Goal: Task Accomplishment & Management: Complete application form

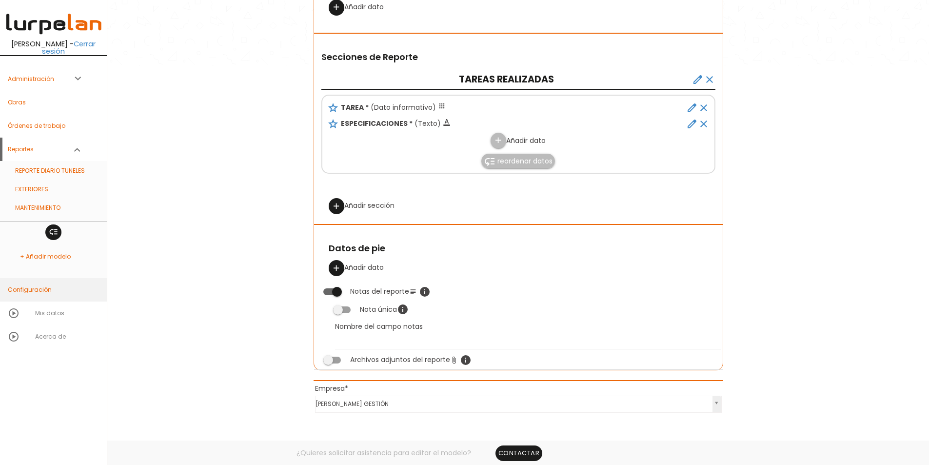
scroll to position [488, 0]
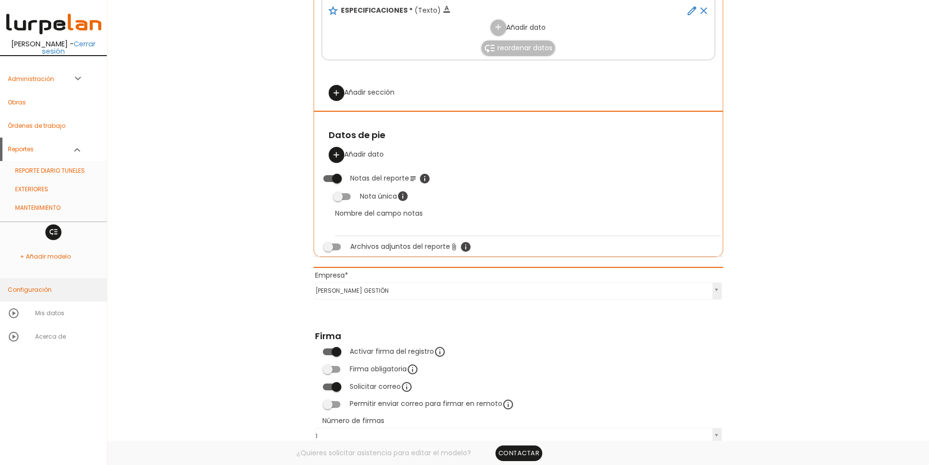
click at [39, 279] on link "Configuración" at bounding box center [53, 289] width 107 height 23
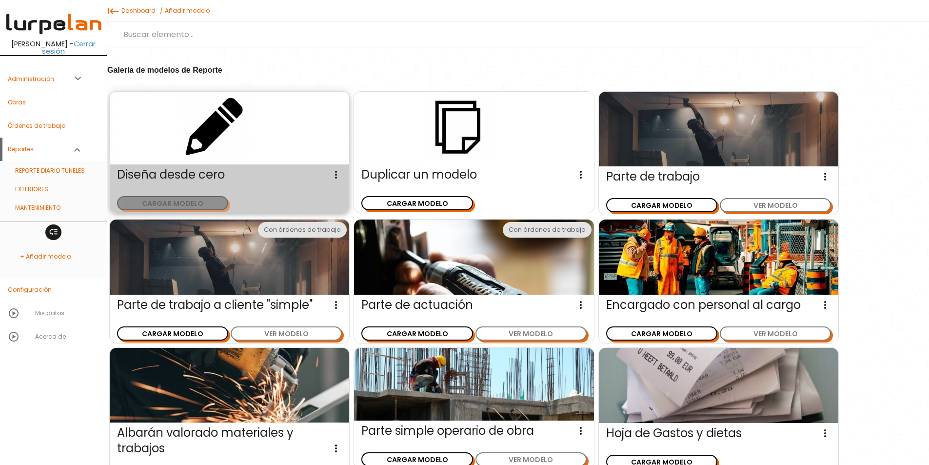
click at [184, 199] on button "CARGAR MODELO" at bounding box center [172, 203] width 111 height 14
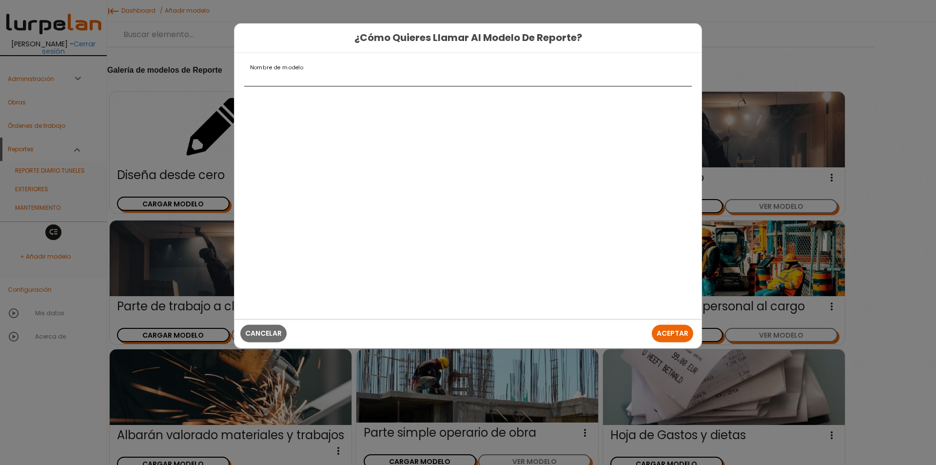
click at [289, 79] on input "Nombre de modelo" at bounding box center [468, 78] width 448 height 16
type input "C"
type input "r"
type input "REVISIÓN DIARIA"
click at [676, 330] on span "Aceptar" at bounding box center [673, 334] width 32 height 10
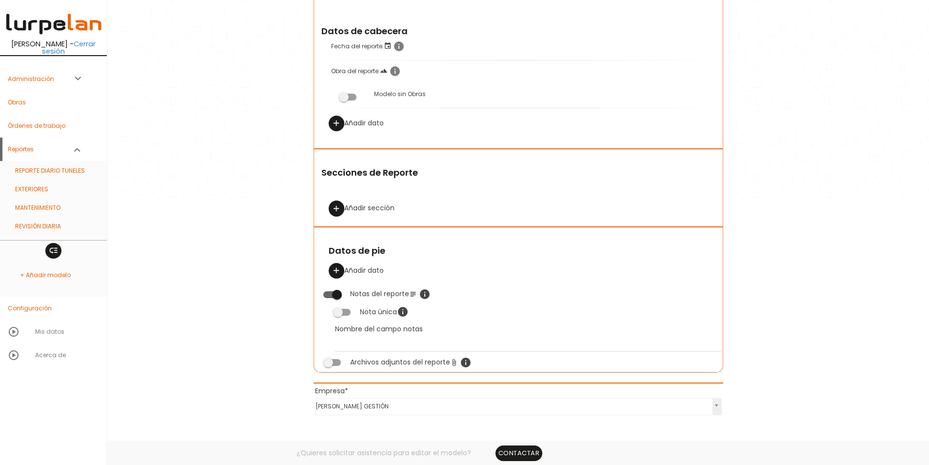
scroll to position [244, 0]
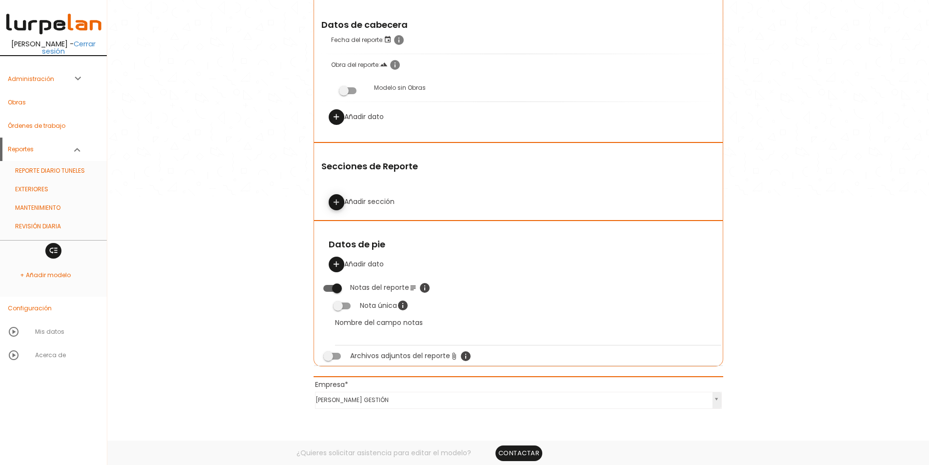
click at [339, 202] on icon "add" at bounding box center [336, 203] width 9 height 16
select select
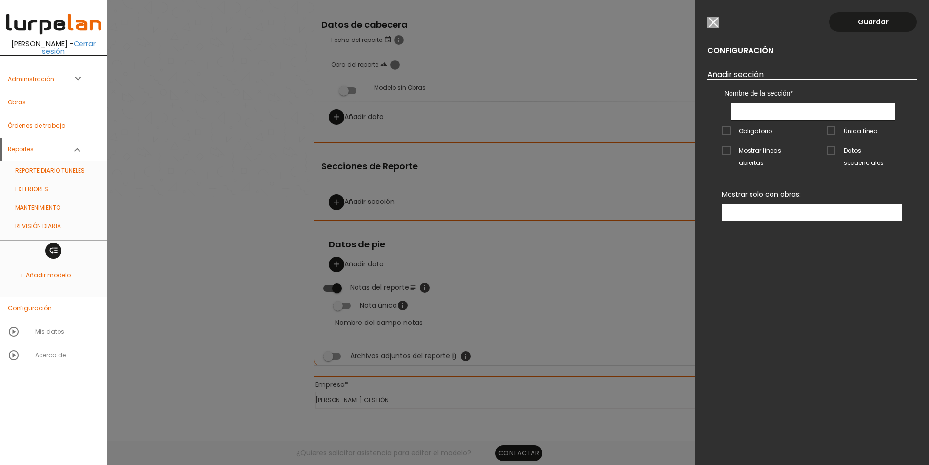
click at [750, 107] on input "text" at bounding box center [812, 111] width 163 height 17
type input "MOTOR"
click at [769, 150] on span "Mostrar líneas abiertas" at bounding box center [760, 150] width 76 height 12
click at [0, 0] on input "Mostrar líneas abiertas" at bounding box center [0, 0] width 0 height 0
click at [866, 18] on link "Guardar" at bounding box center [873, 22] width 88 height 20
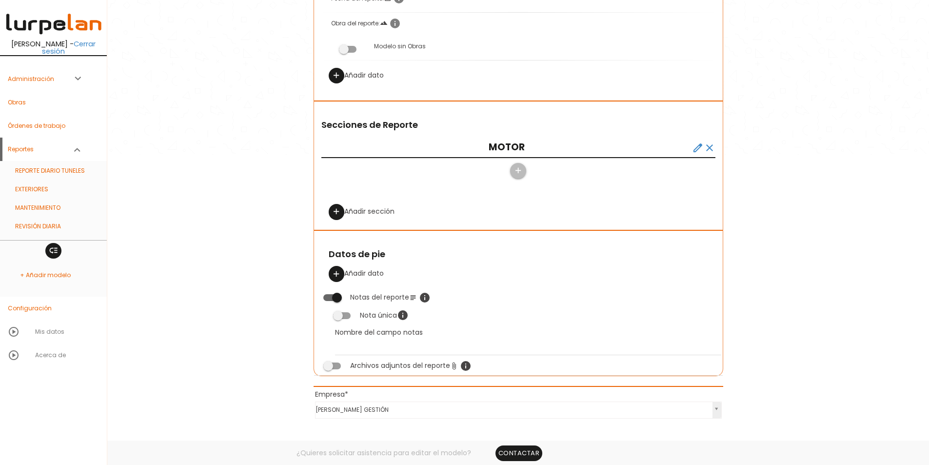
scroll to position [341, 0]
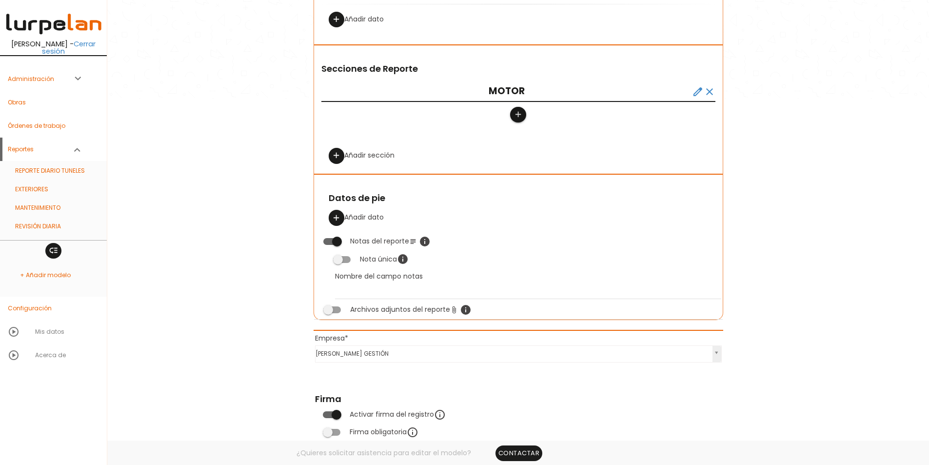
click at [516, 114] on icon "add" at bounding box center [517, 115] width 9 height 16
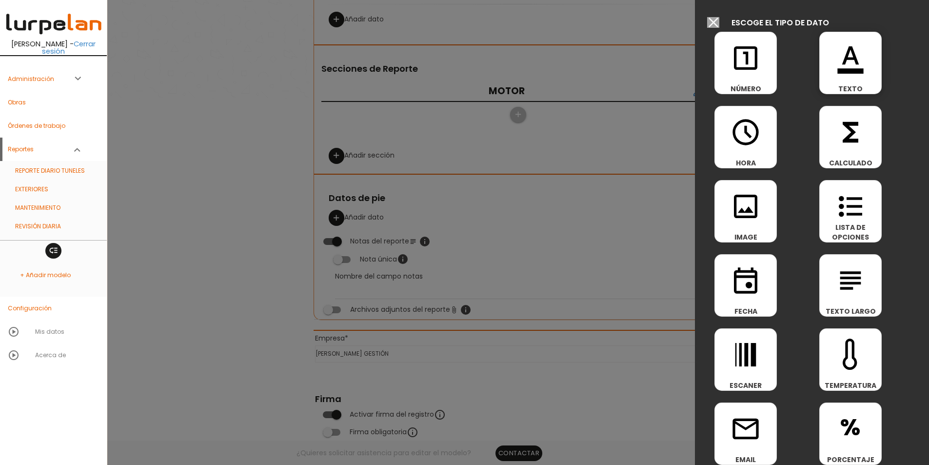
click at [840, 63] on icon "format_color_text" at bounding box center [850, 57] width 31 height 31
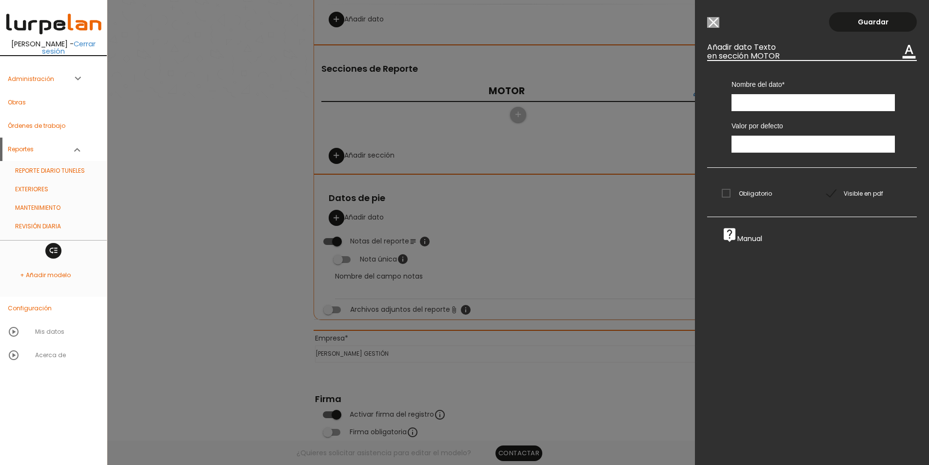
click at [766, 99] on input "text" at bounding box center [812, 102] width 163 height 17
type input "PUNTO DE INSPECCIÓN"
click at [743, 193] on span "Obligatorio" at bounding box center [747, 193] width 50 height 12
click at [0, 0] on input "Obligatorio" at bounding box center [0, 0] width 0 height 0
click at [882, 17] on link "Guardar" at bounding box center [873, 22] width 88 height 20
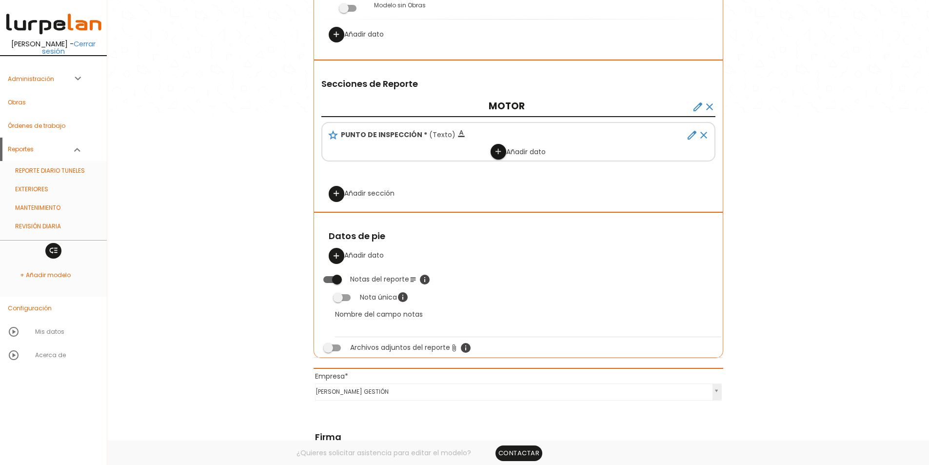
click at [495, 150] on icon "add" at bounding box center [497, 152] width 9 height 16
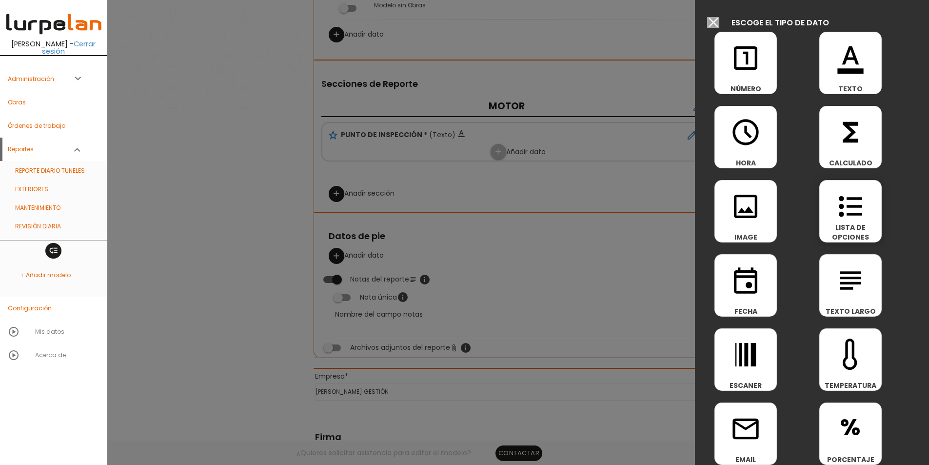
click at [837, 197] on icon "format_list_bulleted" at bounding box center [850, 206] width 31 height 31
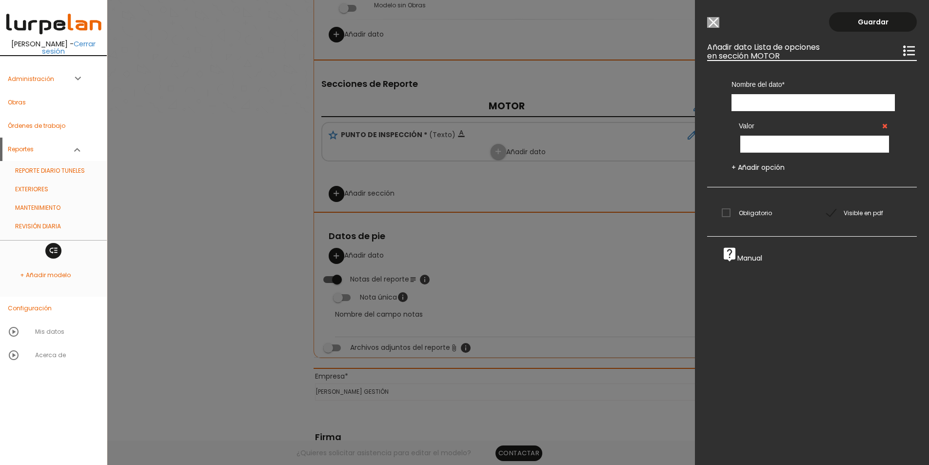
click at [772, 103] on input "text" at bounding box center [812, 102] width 163 height 17
type input "ESTADO"
click at [763, 150] on input "text" at bounding box center [814, 144] width 149 height 17
type input "BIEN"
click at [764, 165] on link "+ Añadir opción" at bounding box center [757, 167] width 53 height 10
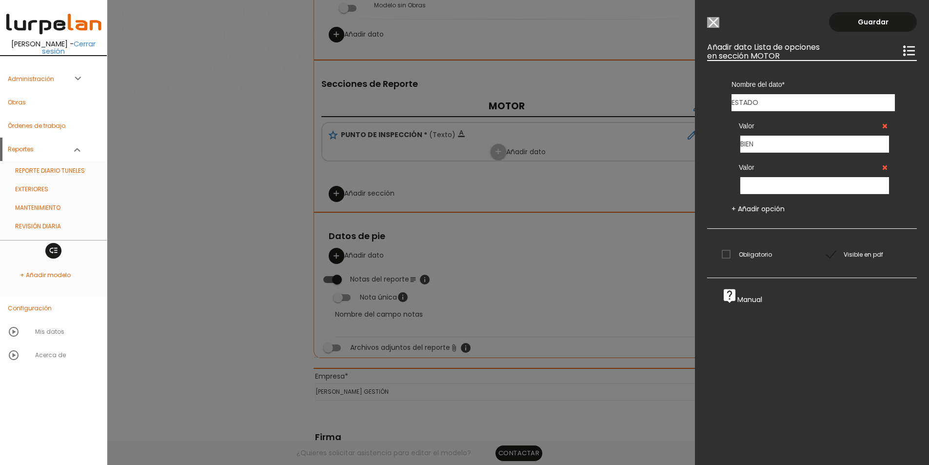
click at [759, 187] on input "text" at bounding box center [814, 185] width 149 height 17
type input "MAL"
click at [744, 252] on span "Obligatorio" at bounding box center [747, 254] width 50 height 12
click at [0, 0] on input "Obligatorio" at bounding box center [0, 0] width 0 height 0
click at [864, 20] on link "Guardar" at bounding box center [873, 22] width 88 height 20
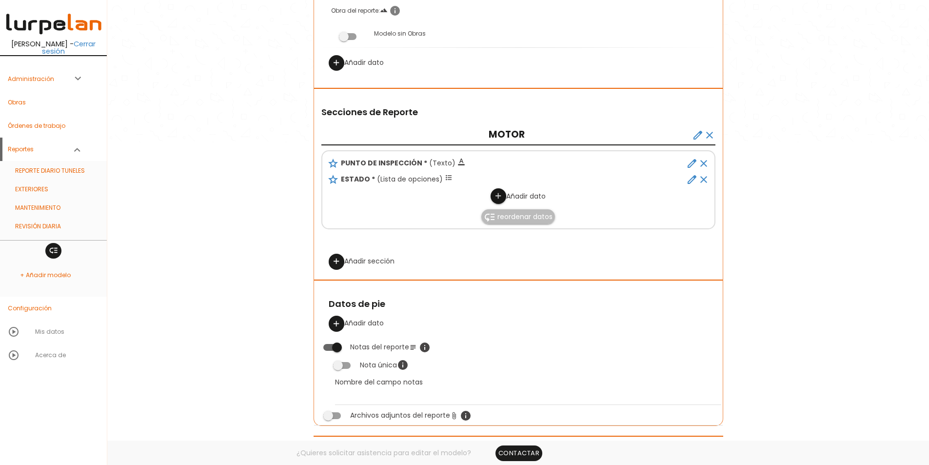
click at [500, 199] on icon "add" at bounding box center [497, 196] width 9 height 16
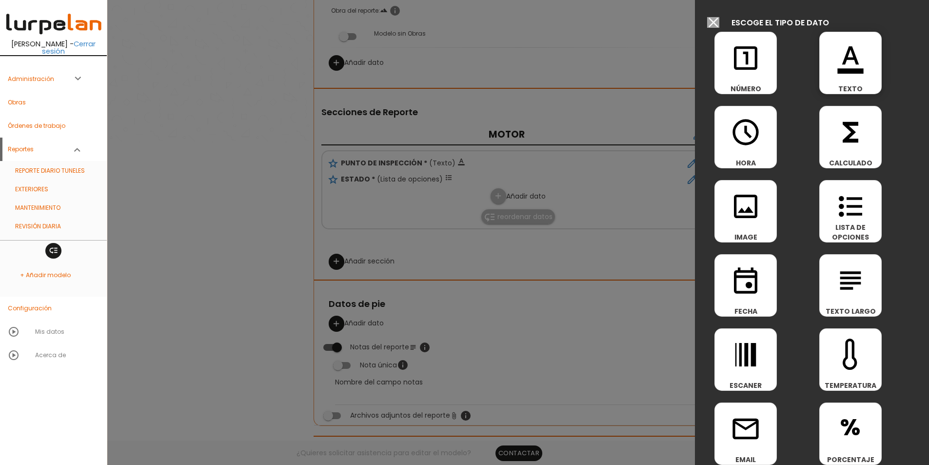
click at [853, 70] on icon "format_color_text" at bounding box center [850, 57] width 31 height 31
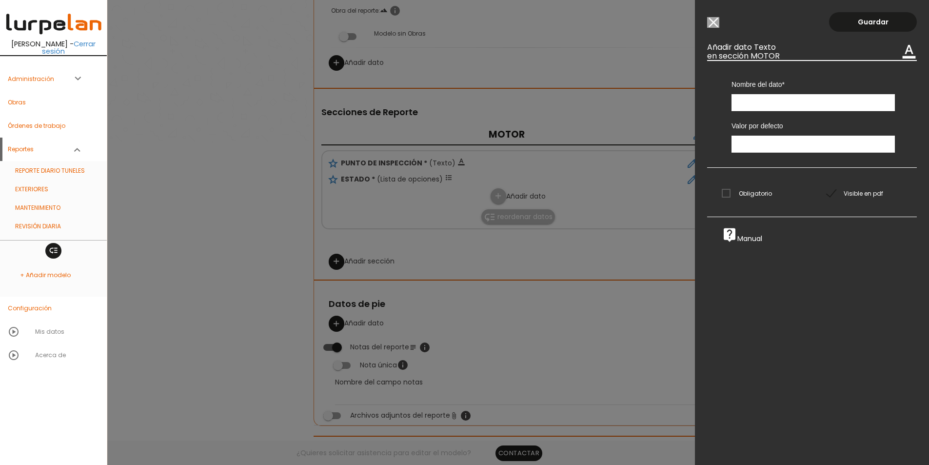
click at [806, 104] on input "text" at bounding box center [812, 102] width 163 height 17
type input "OBSERVACIONES"
click at [858, 22] on link "Guardar" at bounding box center [873, 22] width 88 height 20
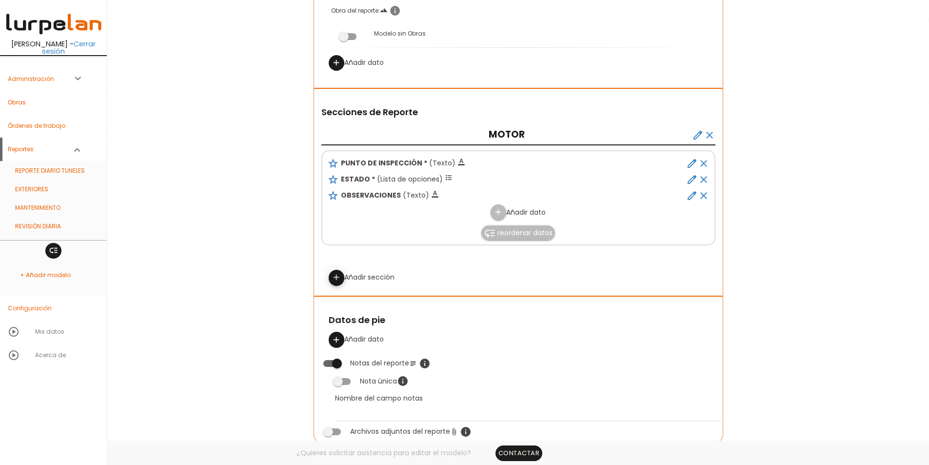
click at [337, 280] on icon "add" at bounding box center [336, 278] width 9 height 16
select select
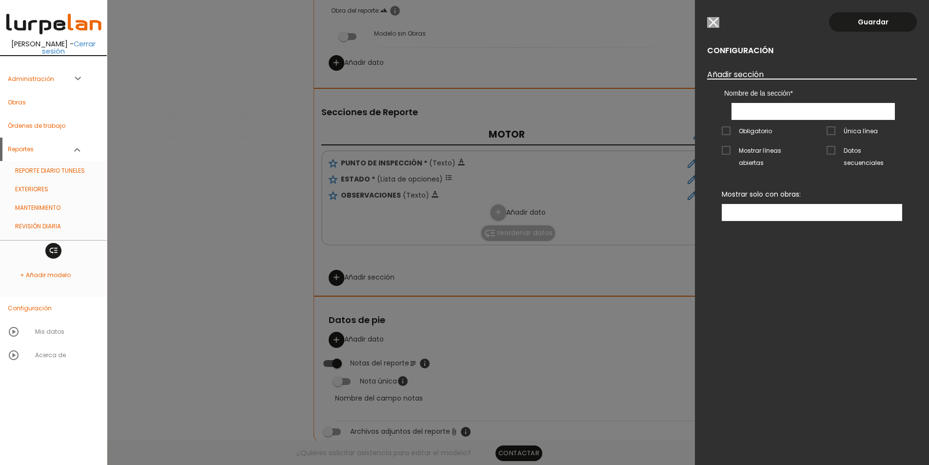
click at [788, 115] on input "text" at bounding box center [812, 111] width 163 height 17
type input "HIDRAULICO"
click at [864, 28] on link "Guardar" at bounding box center [873, 22] width 88 height 20
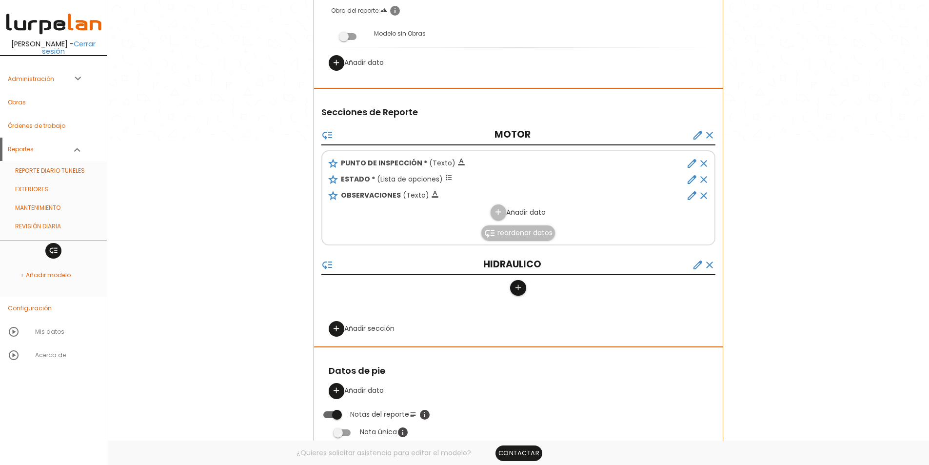
click at [519, 285] on icon "add" at bounding box center [517, 288] width 9 height 16
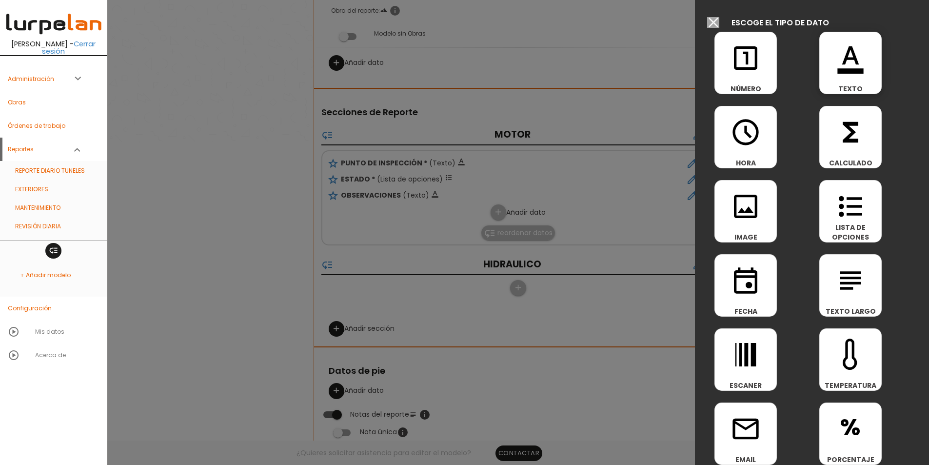
click at [848, 74] on icon "format_color_text" at bounding box center [850, 57] width 31 height 31
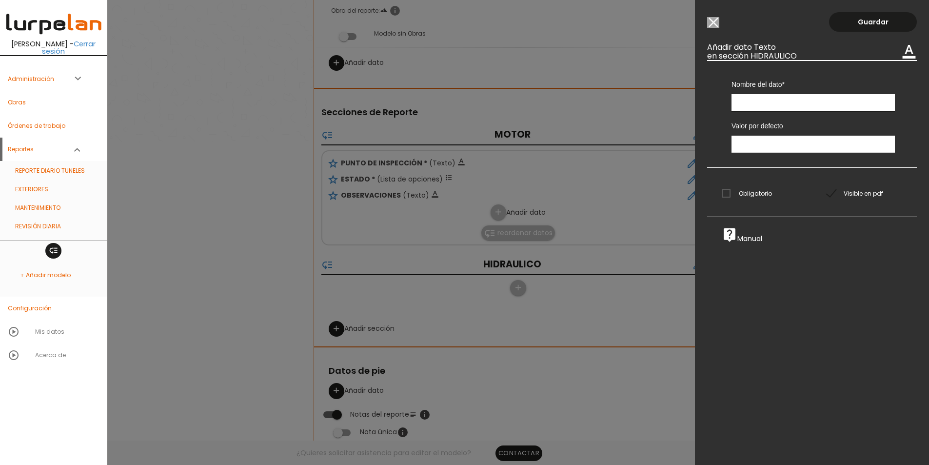
click at [760, 99] on input "text" at bounding box center [812, 102] width 163 height 17
type input "PUNTO DE INSPECCIÓN"
click at [755, 196] on span "Obligatorio" at bounding box center [747, 193] width 50 height 12
click at [0, 0] on input "Obligatorio" at bounding box center [0, 0] width 0 height 0
click at [856, 24] on link "Guardar" at bounding box center [873, 22] width 88 height 20
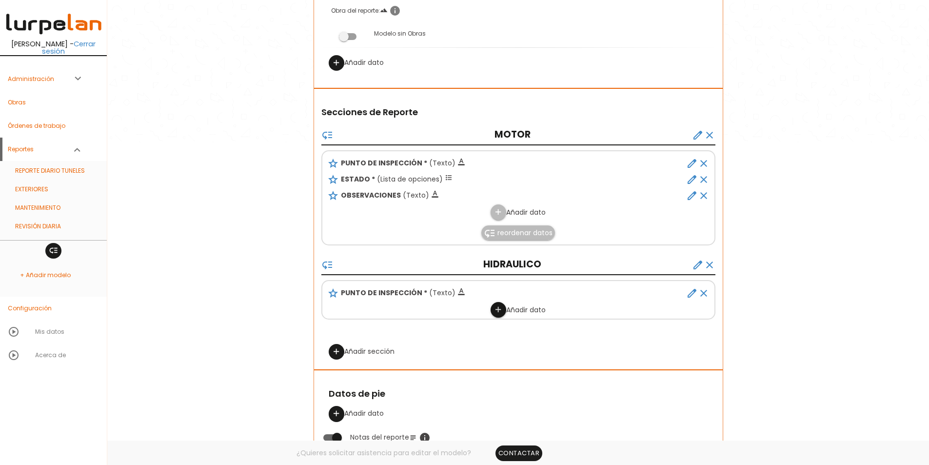
click at [499, 312] on icon "add" at bounding box center [497, 310] width 9 height 16
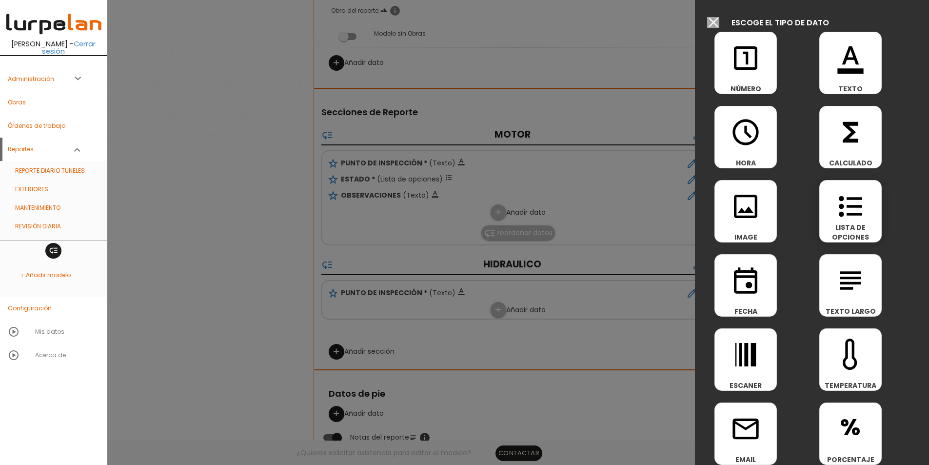
click at [828, 223] on span "LISTA DE OPCIONES" at bounding box center [850, 232] width 61 height 20
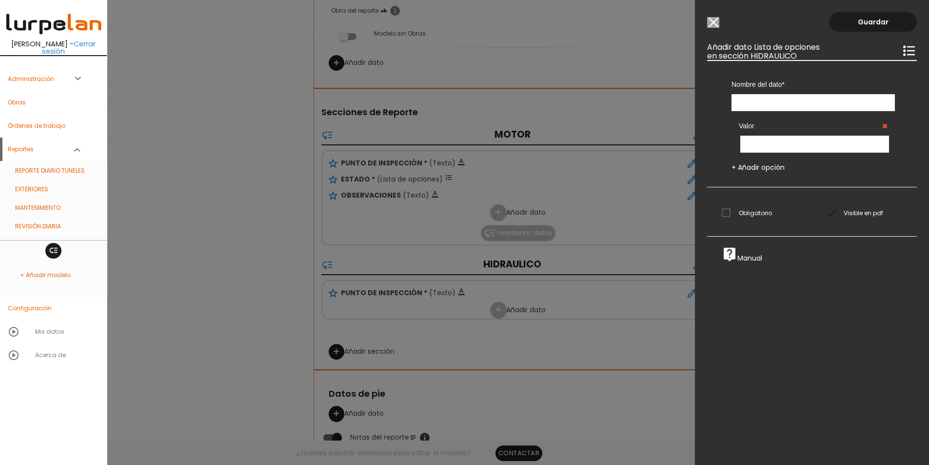
click at [792, 101] on input "text" at bounding box center [812, 102] width 163 height 17
type input "ESTADO"
click at [775, 147] on input "text" at bounding box center [814, 144] width 149 height 17
type input "BIEN"
click at [765, 166] on link "+ Añadir opción" at bounding box center [757, 167] width 53 height 10
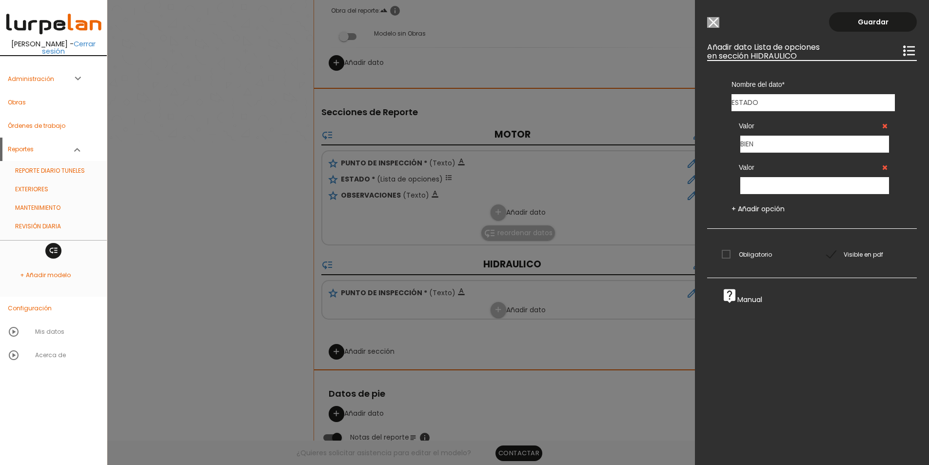
click at [763, 194] on input "text" at bounding box center [814, 185] width 149 height 17
type input "MAL"
click at [760, 258] on span "Obligatorio" at bounding box center [747, 254] width 50 height 12
click at [0, 0] on input "Obligatorio" at bounding box center [0, 0] width 0 height 0
click at [877, 19] on link "Guardar" at bounding box center [873, 22] width 88 height 20
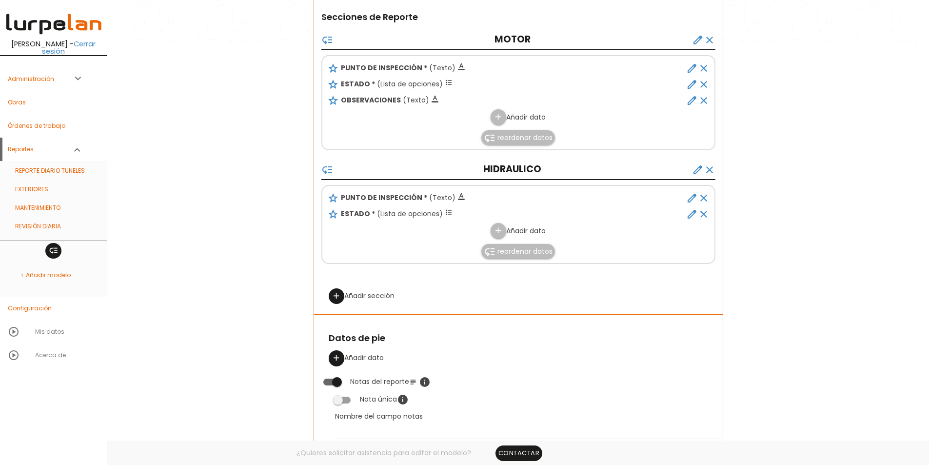
scroll to position [395, 0]
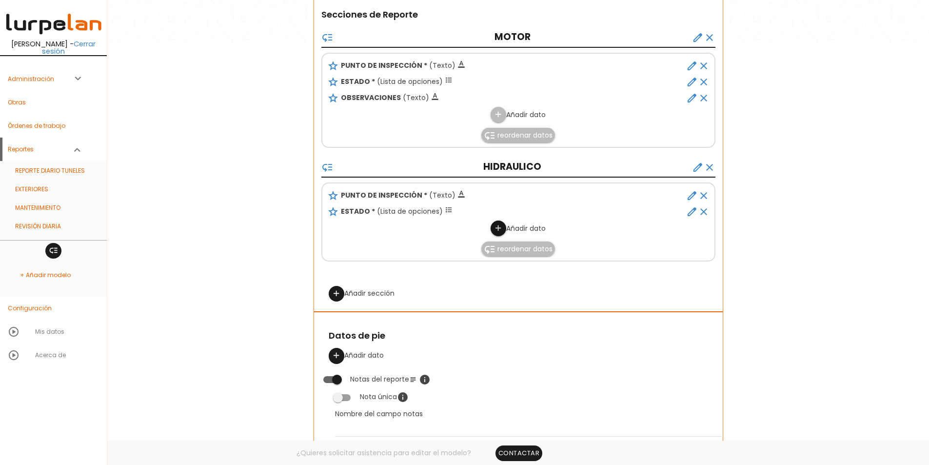
click at [492, 226] on link "add" at bounding box center [499, 228] width 16 height 16
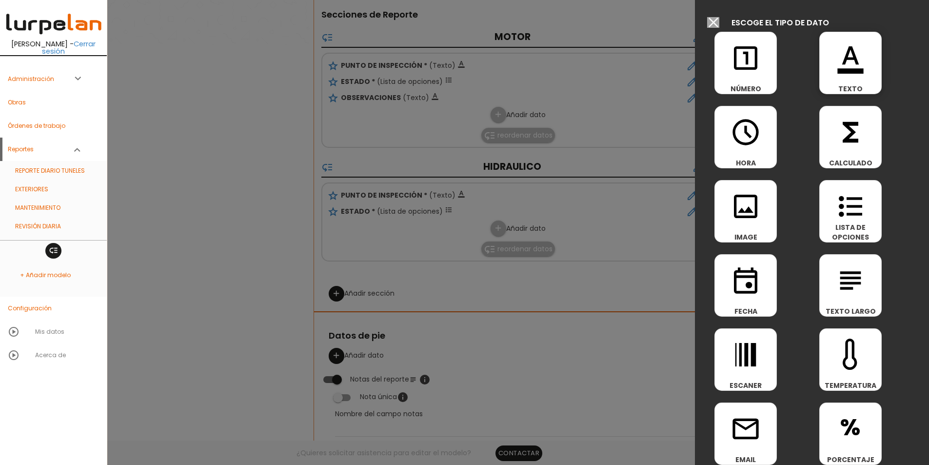
click at [842, 71] on icon "format_color_text" at bounding box center [850, 57] width 31 height 31
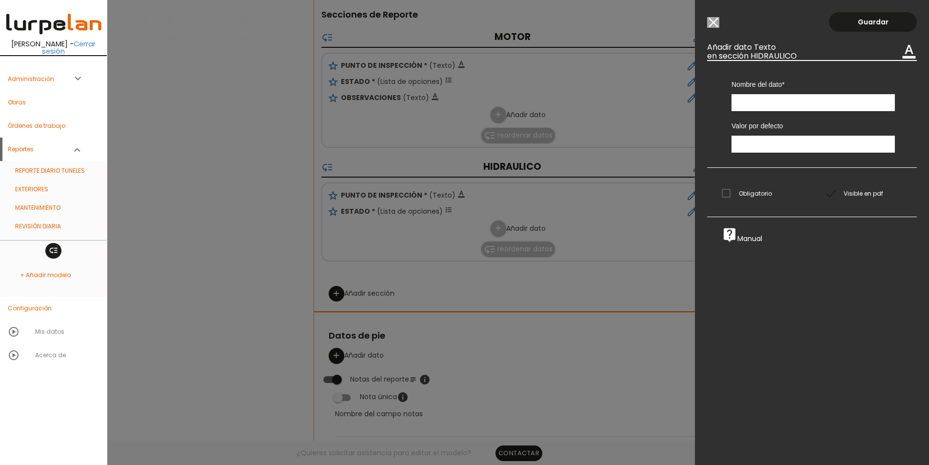
click at [810, 106] on input "text" at bounding box center [812, 102] width 163 height 17
type input "OBSERVACIONES"
click at [851, 26] on link "Guardar" at bounding box center [873, 22] width 88 height 20
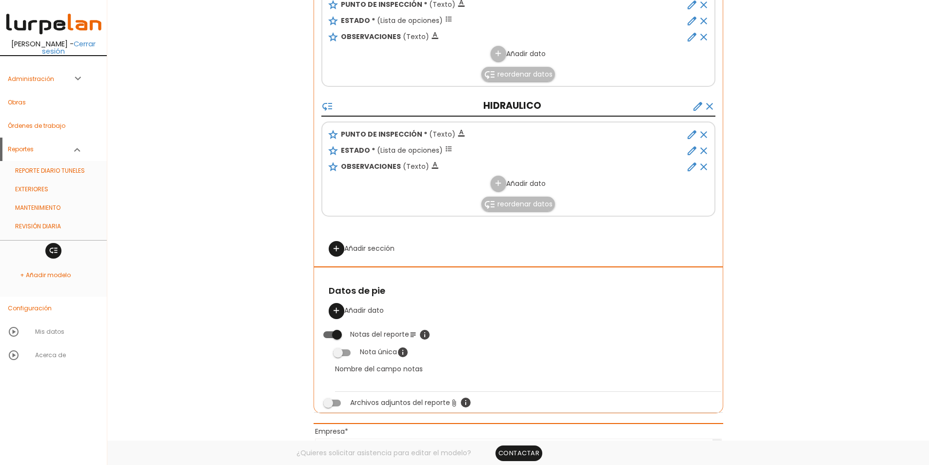
scroll to position [471, 0]
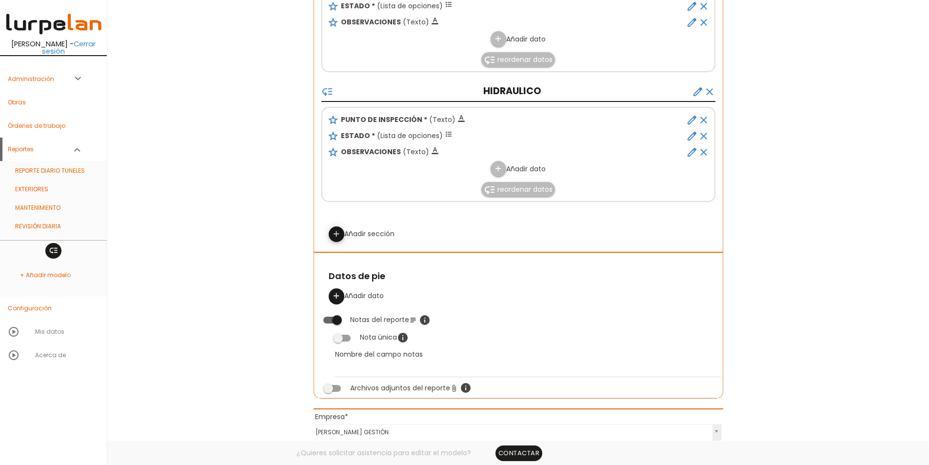
click at [335, 231] on icon "add" at bounding box center [336, 234] width 9 height 16
select select
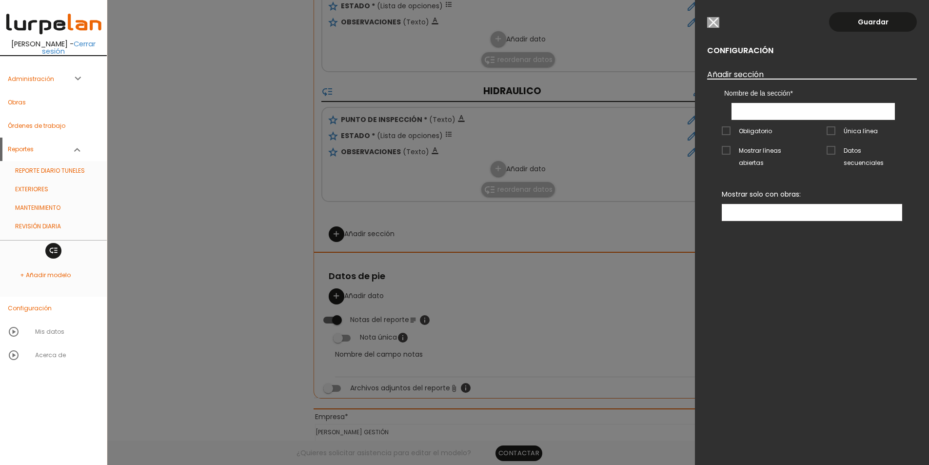
click at [793, 110] on input "text" at bounding box center [812, 111] width 163 height 17
type input "GENERAL"
click at [865, 27] on link "Guardar" at bounding box center [873, 22] width 88 height 20
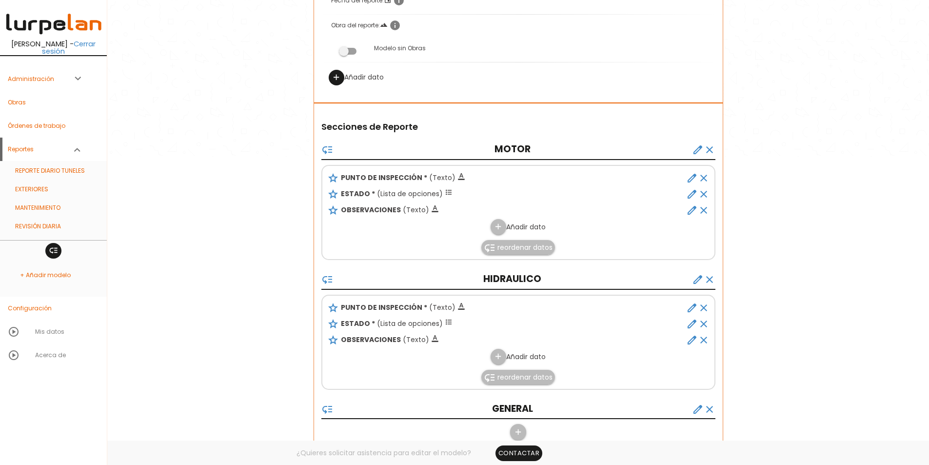
scroll to position [411, 0]
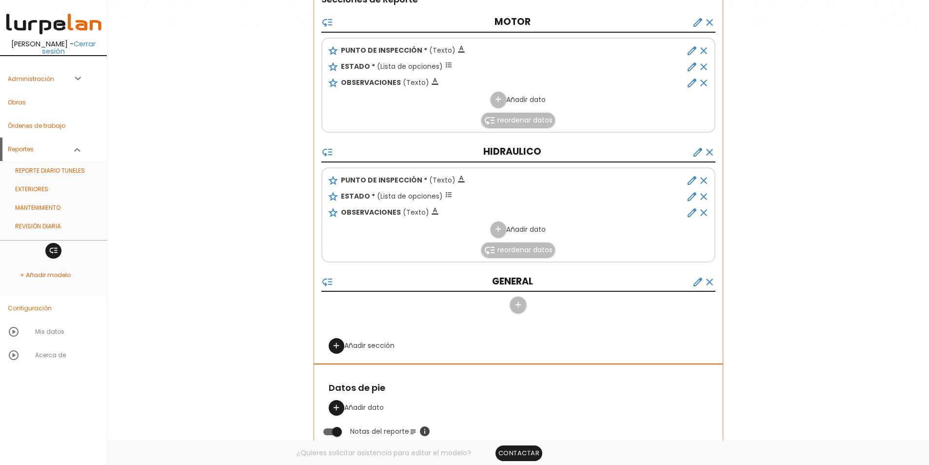
click at [695, 285] on icon "create" at bounding box center [698, 282] width 12 height 12
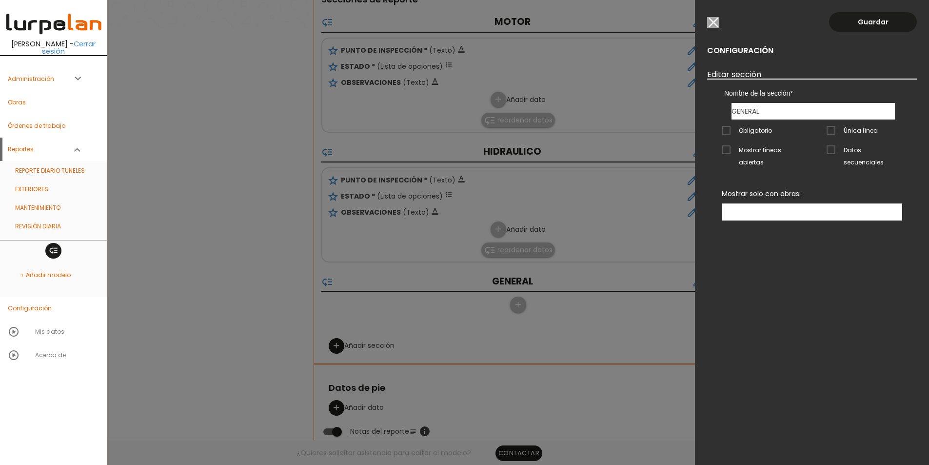
click at [754, 151] on span "Mostrar líneas abiertas" at bounding box center [760, 150] width 76 height 12
click at [0, 0] on input "Mostrar líneas abiertas" at bounding box center [0, 0] width 0 height 0
click at [860, 21] on link "Guardar" at bounding box center [873, 22] width 88 height 20
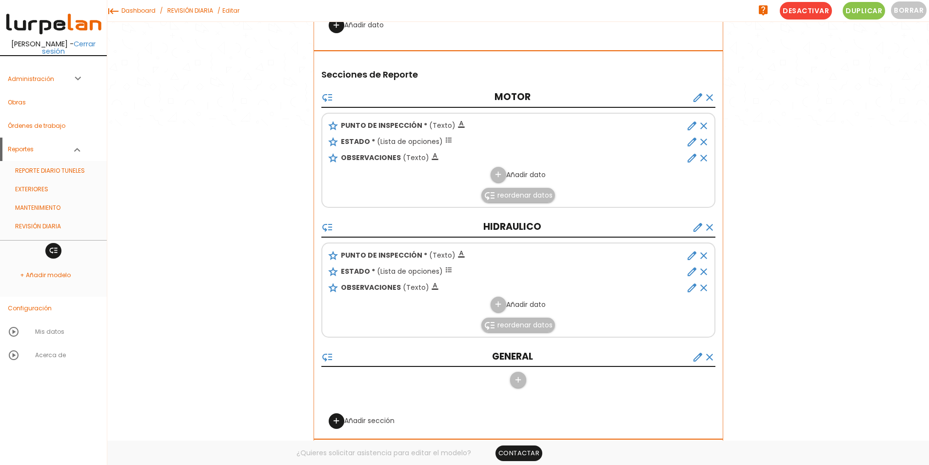
scroll to position [313, 0]
click at [695, 231] on icon "create" at bounding box center [698, 228] width 12 height 12
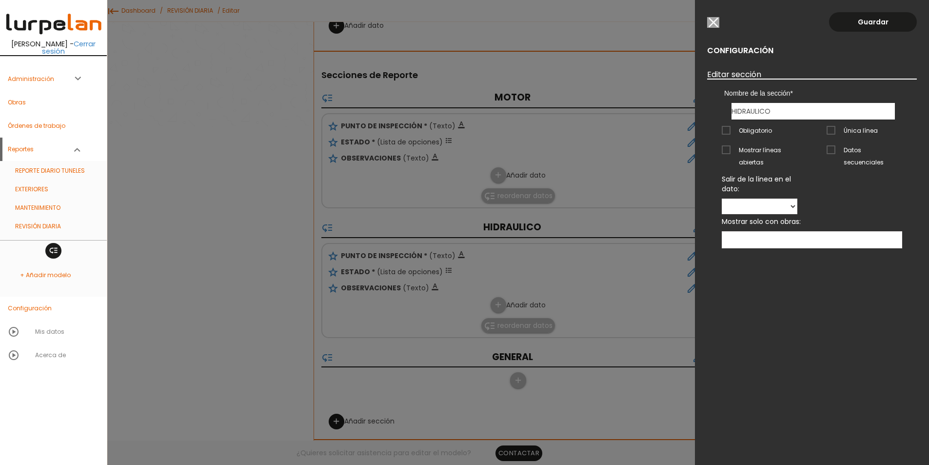
click at [723, 147] on span "Mostrar líneas abiertas" at bounding box center [760, 150] width 76 height 12
click at [0, 0] on input "Mostrar líneas abiertas" at bounding box center [0, 0] width 0 height 0
click at [852, 24] on link "Guardar" at bounding box center [873, 22] width 88 height 20
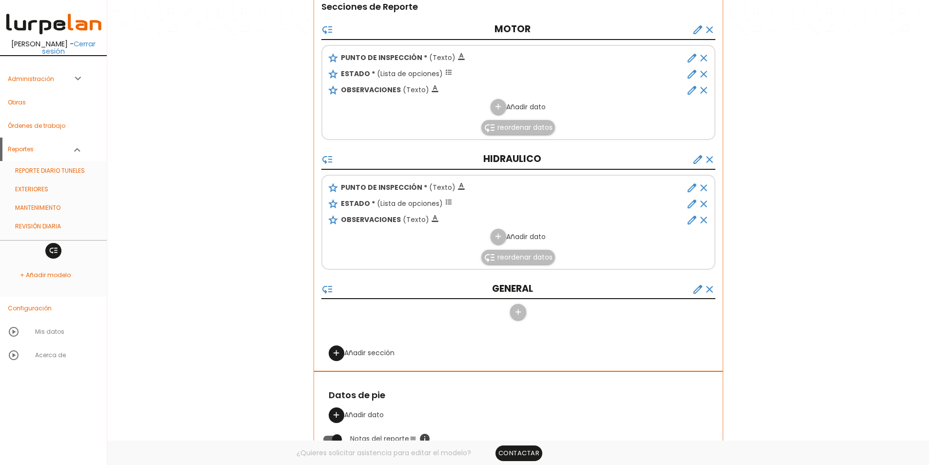
scroll to position [493, 0]
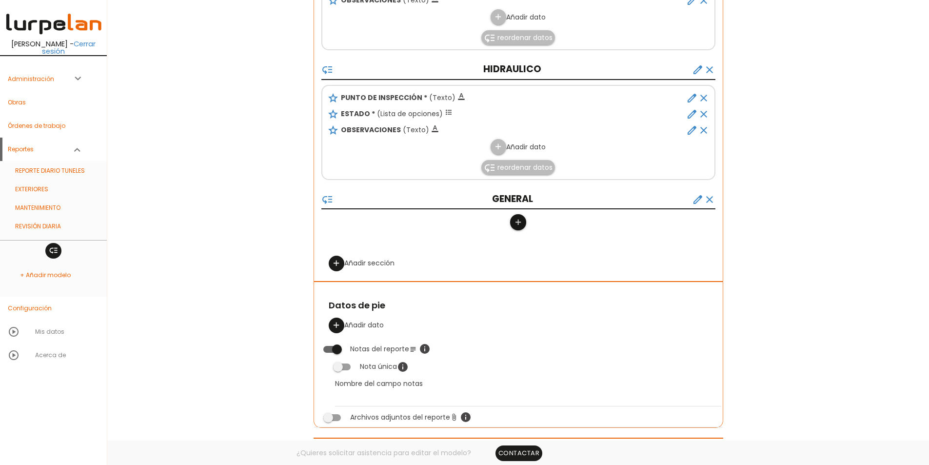
click at [518, 221] on icon "add" at bounding box center [517, 223] width 9 height 16
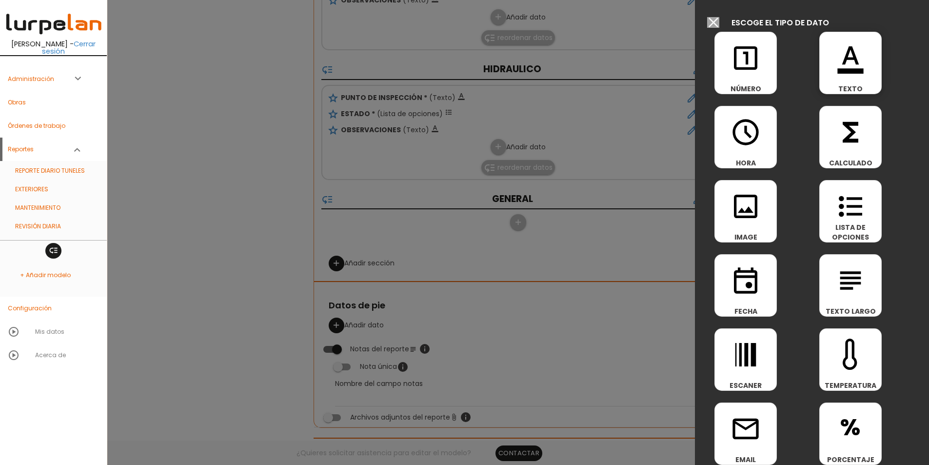
click at [830, 80] on div "format_color_text TEXTO" at bounding box center [850, 63] width 62 height 62
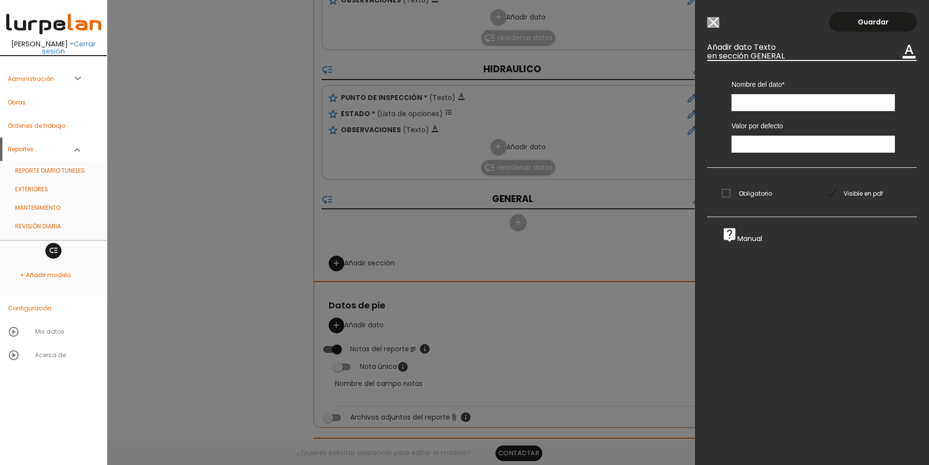
click at [770, 99] on input "text" at bounding box center [812, 102] width 163 height 17
type input "PUNTO DE INSPECCIÓN"
click at [752, 189] on span "Obligatorio" at bounding box center [747, 193] width 50 height 12
click at [0, 0] on input "Obligatorio" at bounding box center [0, 0] width 0 height 0
click at [854, 15] on link "Guardar" at bounding box center [873, 22] width 88 height 20
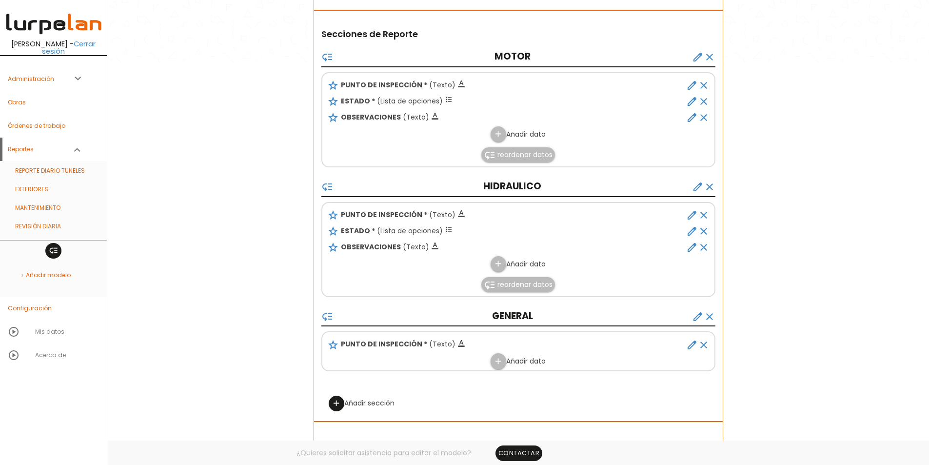
scroll to position [425, 0]
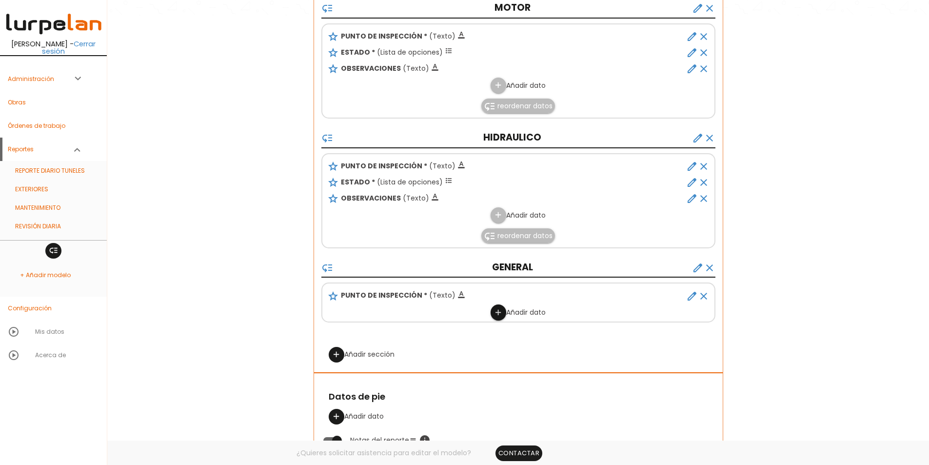
click at [500, 317] on icon "add" at bounding box center [497, 313] width 9 height 16
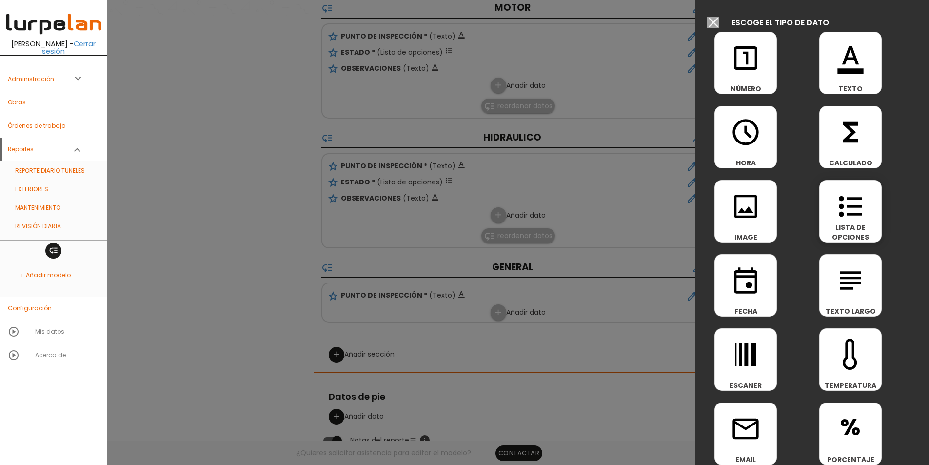
click at [843, 204] on icon "format_list_bulleted" at bounding box center [850, 206] width 31 height 31
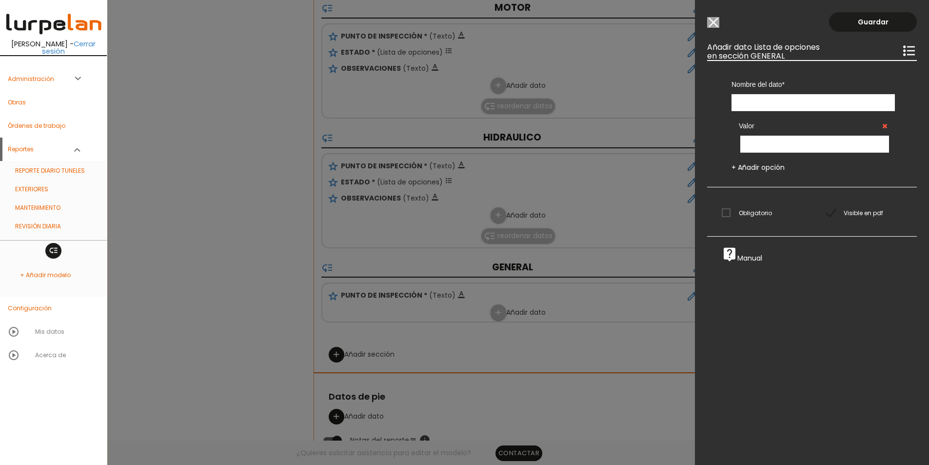
click at [764, 106] on input "text" at bounding box center [812, 102] width 163 height 17
type input "ESTADO"
click at [753, 145] on input "text" at bounding box center [814, 144] width 149 height 17
type input "BIEN"
click at [770, 174] on div "Nombre del dato PUNTO DE INSPECCIÓN PUNTO DE INSPECCIÓN PUNTO DE INSPECCIÓN EST…" at bounding box center [812, 123] width 210 height 127
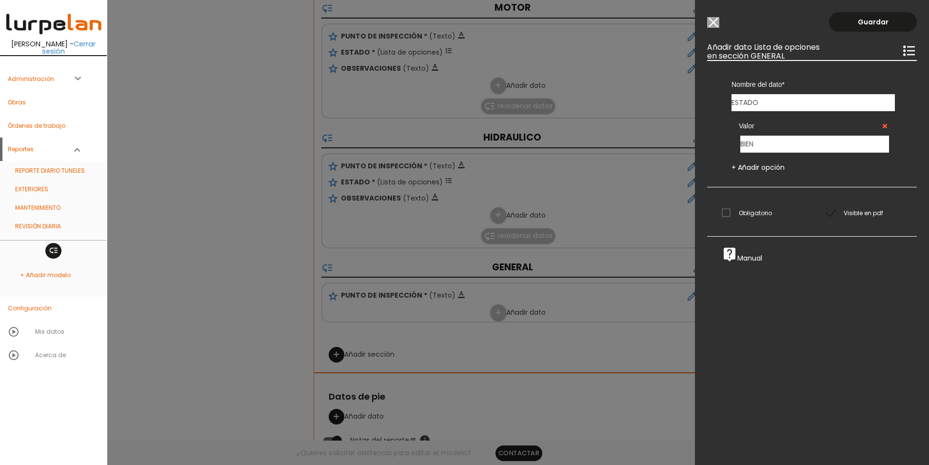
click at [765, 169] on link "+ Añadir opción" at bounding box center [757, 167] width 53 height 10
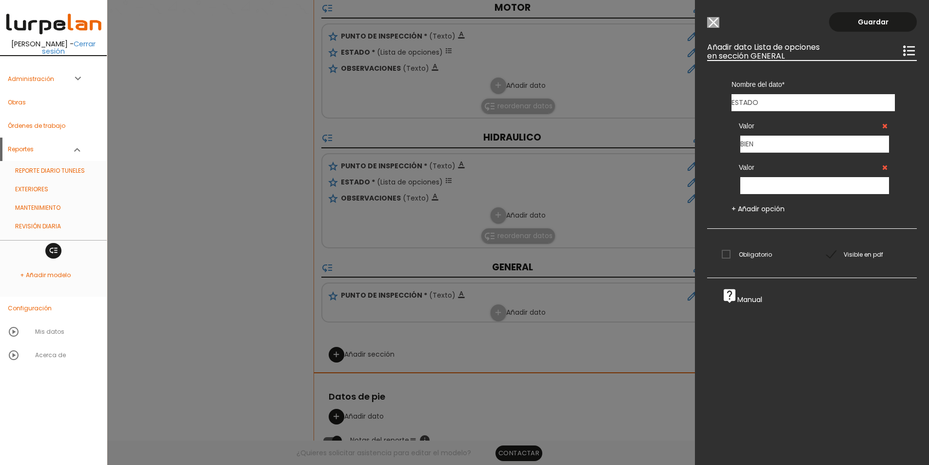
click at [771, 183] on input "text" at bounding box center [814, 185] width 149 height 17
type input "MAL"
click at [746, 251] on span "Obligatorio" at bounding box center [747, 254] width 50 height 12
click at [0, 0] on input "Obligatorio" at bounding box center [0, 0] width 0 height 0
click at [870, 20] on link "Guardar" at bounding box center [873, 22] width 88 height 20
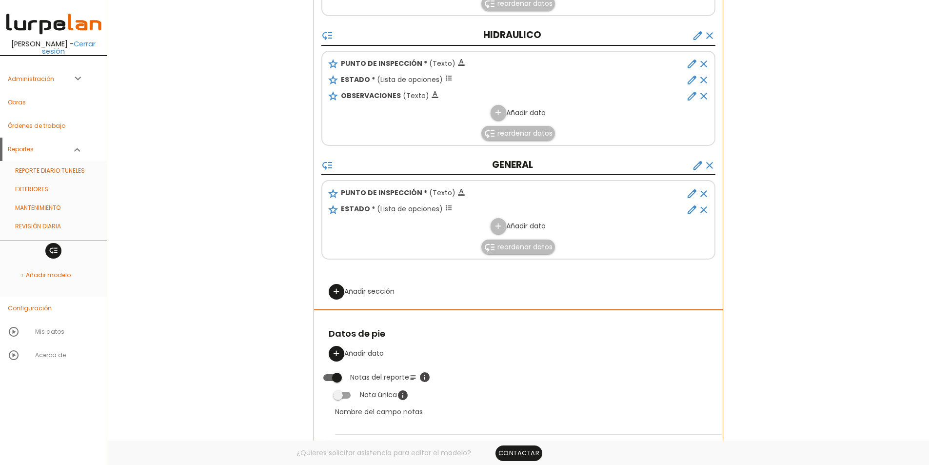
scroll to position [558, 0]
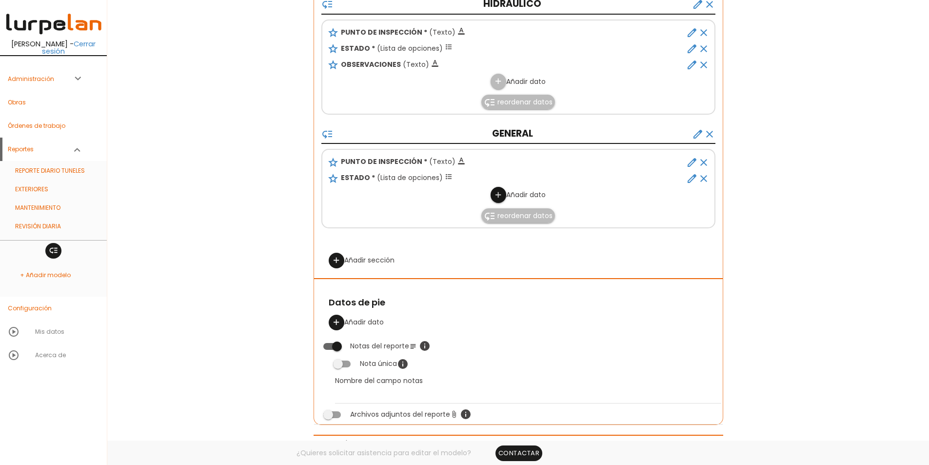
click at [495, 193] on icon "add" at bounding box center [497, 195] width 9 height 16
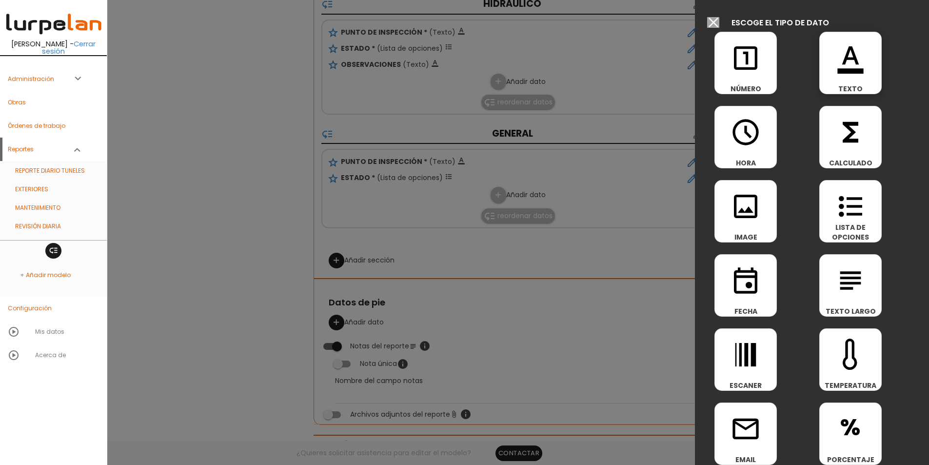
click at [837, 80] on div "format_color_text TEXTO" at bounding box center [850, 63] width 62 height 62
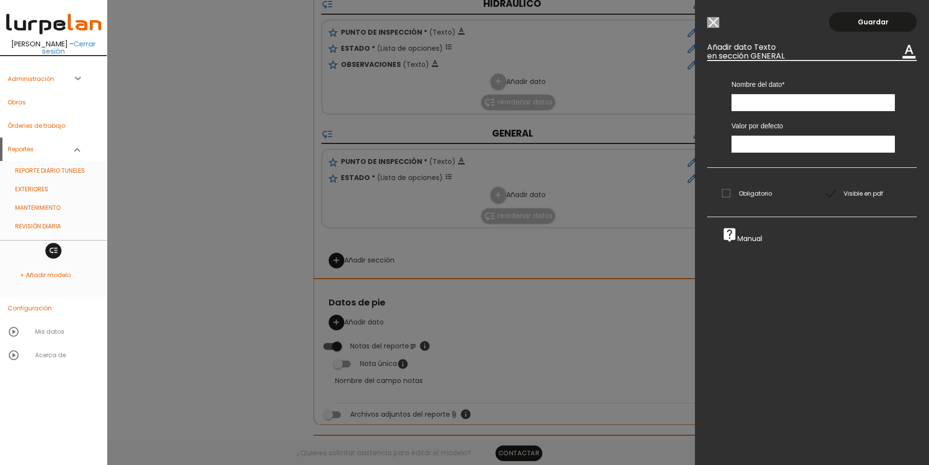
click at [801, 102] on input "text" at bounding box center [812, 102] width 163 height 17
type input "OBSERVACIONES"
click at [857, 23] on link "Guardar" at bounding box center [873, 22] width 88 height 20
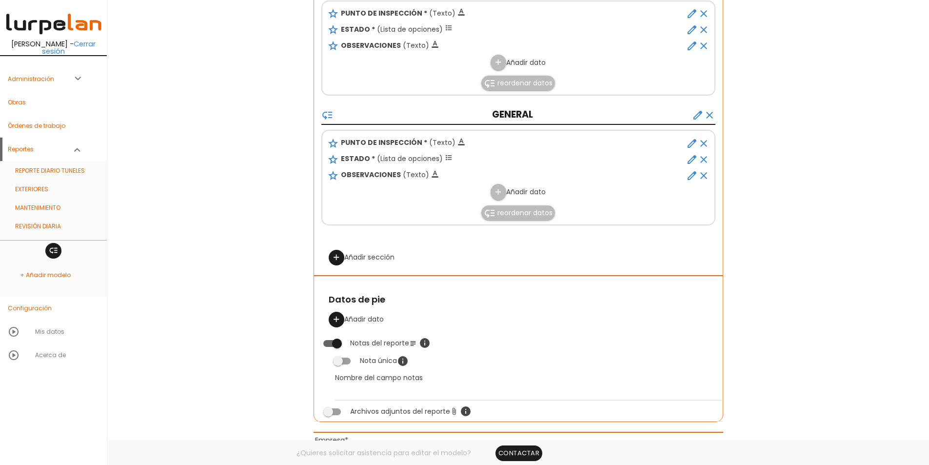
scroll to position [622, 0]
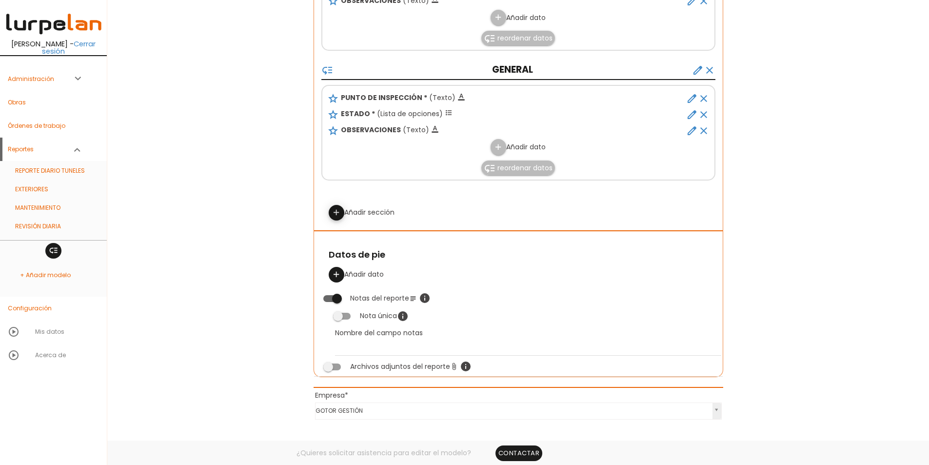
click at [337, 212] on icon "add" at bounding box center [336, 213] width 9 height 16
select select
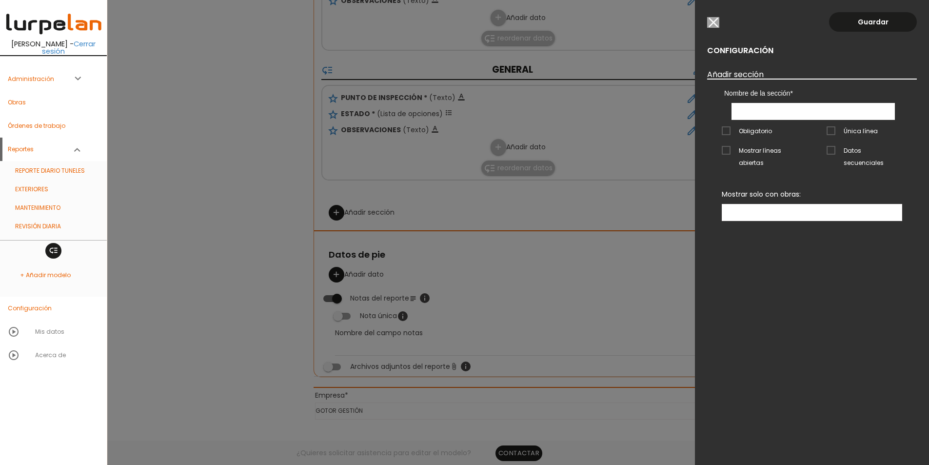
click at [803, 117] on input "text" at bounding box center [812, 111] width 163 height 17
type input "SEGURIDAD"
click at [861, 29] on link "Guardar" at bounding box center [873, 22] width 88 height 20
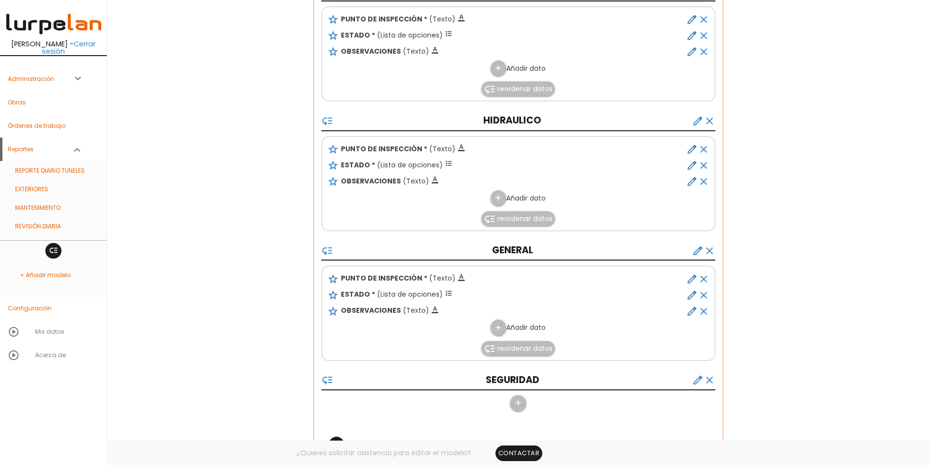
scroll to position [560, 0]
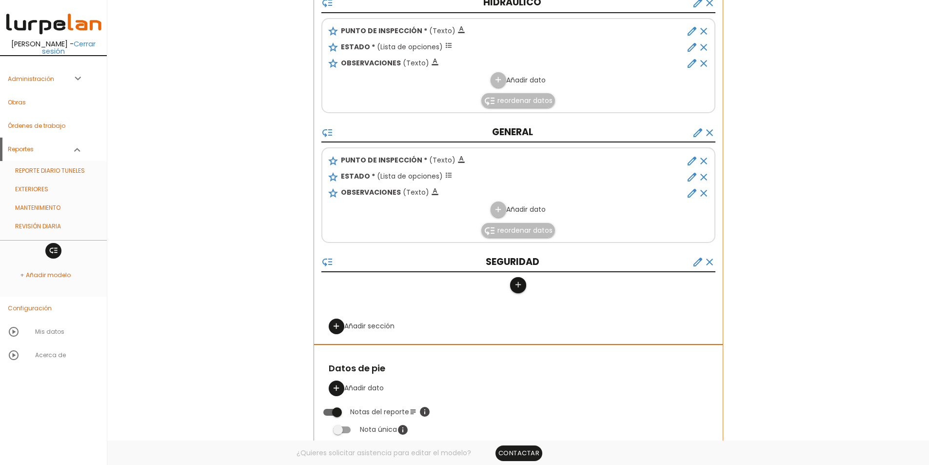
click at [519, 285] on icon "add" at bounding box center [517, 285] width 9 height 16
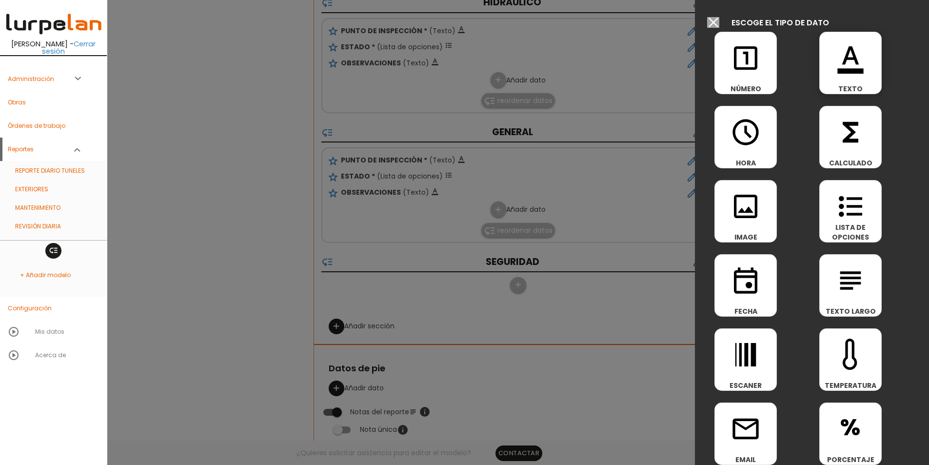
click at [843, 72] on icon "format_color_text" at bounding box center [850, 57] width 31 height 31
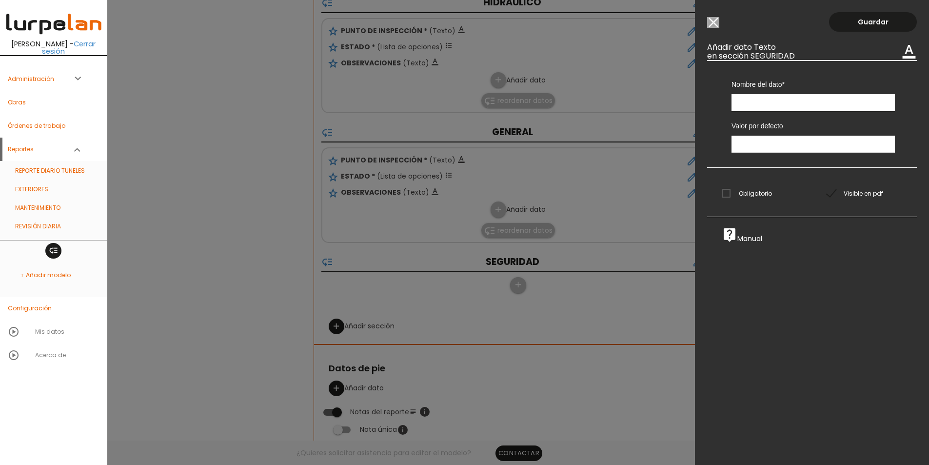
click at [749, 107] on input "text" at bounding box center [812, 102] width 163 height 17
type input "PUNTO DE INSPECCIÓN"
click at [754, 190] on span "Obligatorio" at bounding box center [747, 193] width 50 height 12
click at [0, 0] on input "Obligatorio" at bounding box center [0, 0] width 0 height 0
click at [846, 17] on link "Guardar" at bounding box center [873, 22] width 88 height 20
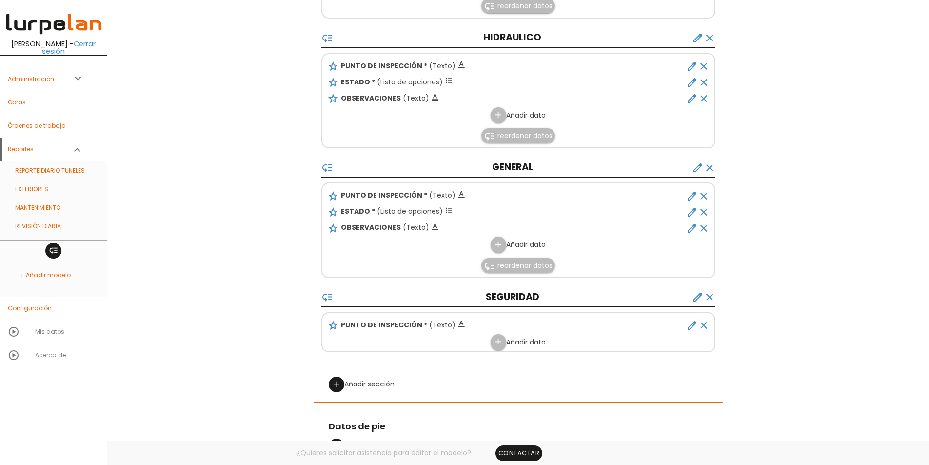
scroll to position [585, 0]
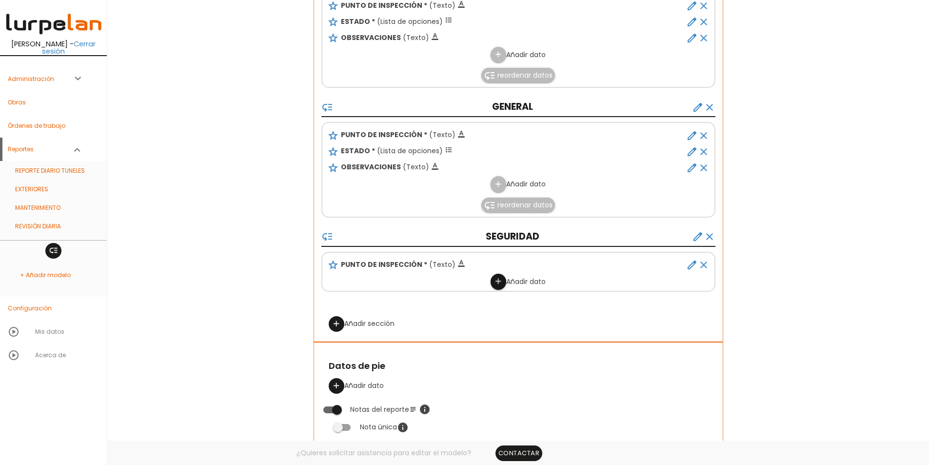
drag, startPoint x: 502, startPoint y: 281, endPoint x: 829, endPoint y: 104, distance: 372.4
click at [501, 281] on link "add" at bounding box center [499, 282] width 16 height 16
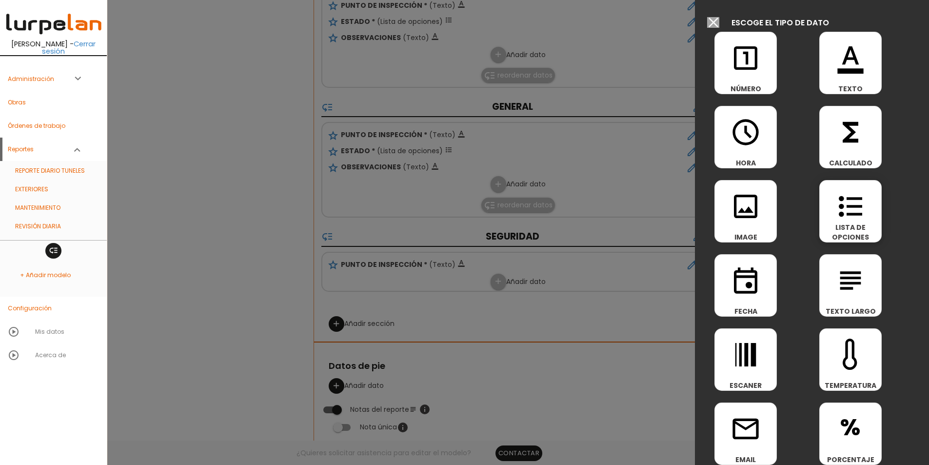
click at [828, 194] on span "format_list_bulleted" at bounding box center [850, 200] width 61 height 41
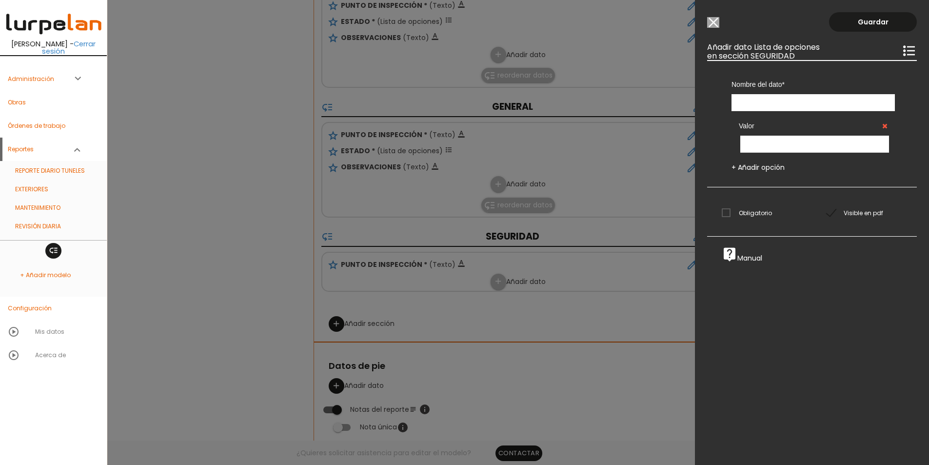
click at [775, 104] on input "text" at bounding box center [812, 102] width 163 height 17
type input "ESTADO"
click at [764, 140] on input "text" at bounding box center [814, 144] width 149 height 17
type input "BIEN"
click at [756, 171] on link "+ Añadir opción" at bounding box center [757, 167] width 53 height 10
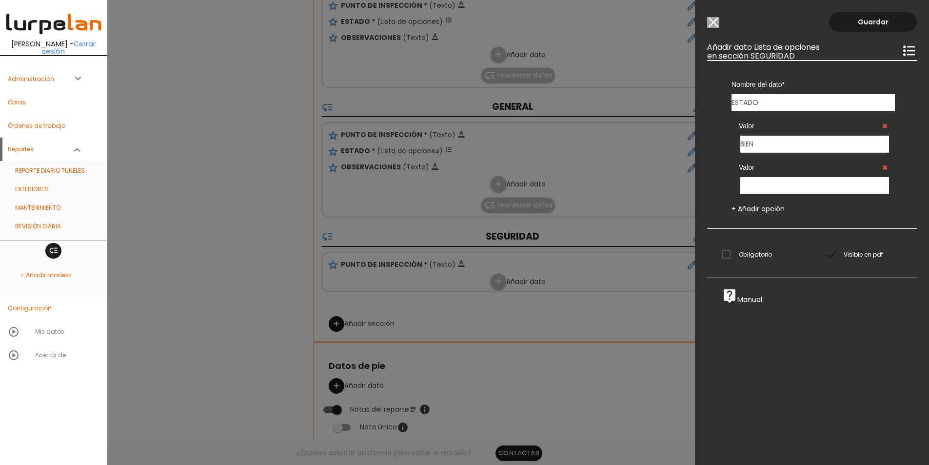
click at [762, 198] on div "Valor BIEN Valor + Añadir opción" at bounding box center [813, 162] width 193 height 102
click at [766, 189] on input "text" at bounding box center [814, 185] width 149 height 17
type input "MAL"
click at [747, 252] on span "Obligatorio" at bounding box center [747, 254] width 50 height 12
click at [0, 0] on input "Obligatorio" at bounding box center [0, 0] width 0 height 0
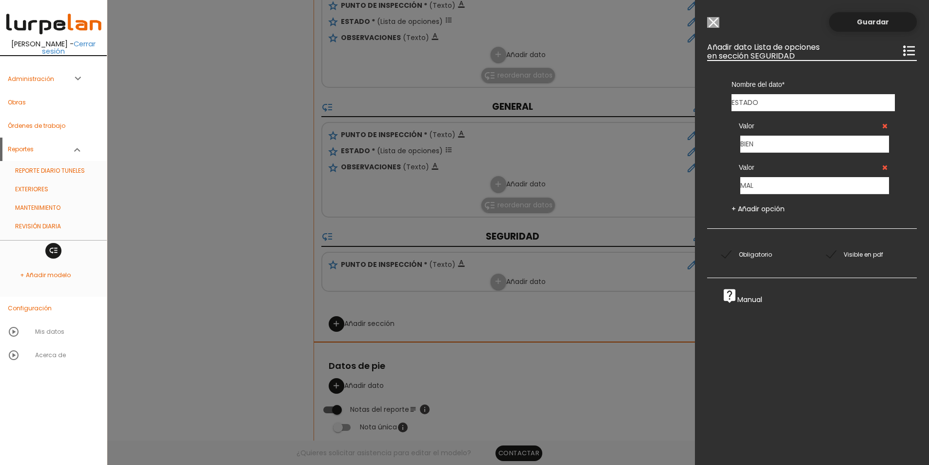
click at [871, 24] on link "Guardar" at bounding box center [873, 22] width 88 height 20
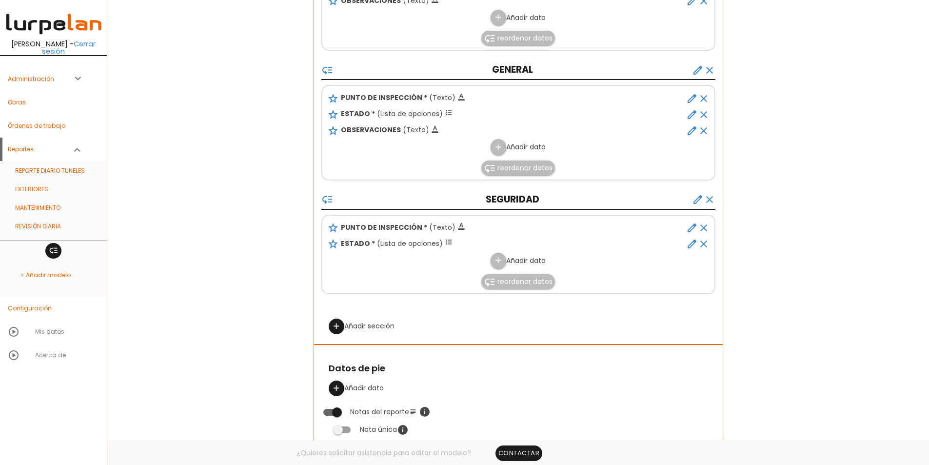
scroll to position [627, 0]
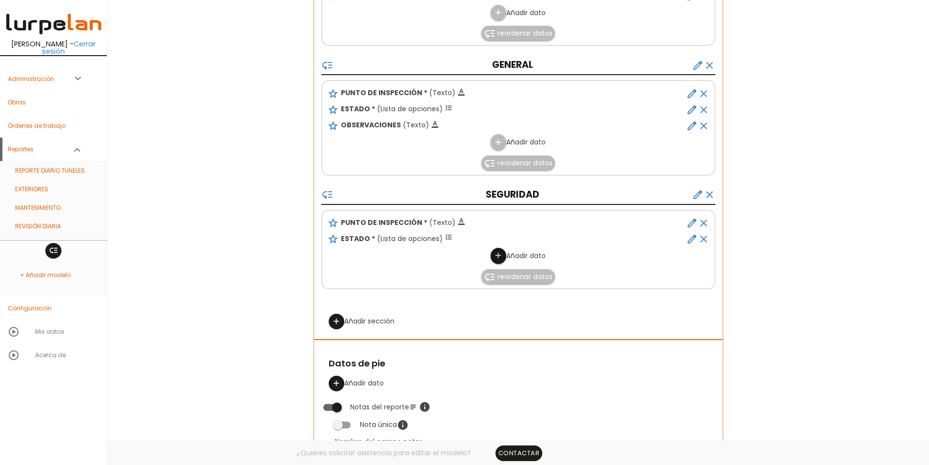
click at [501, 257] on icon "add" at bounding box center [497, 256] width 9 height 16
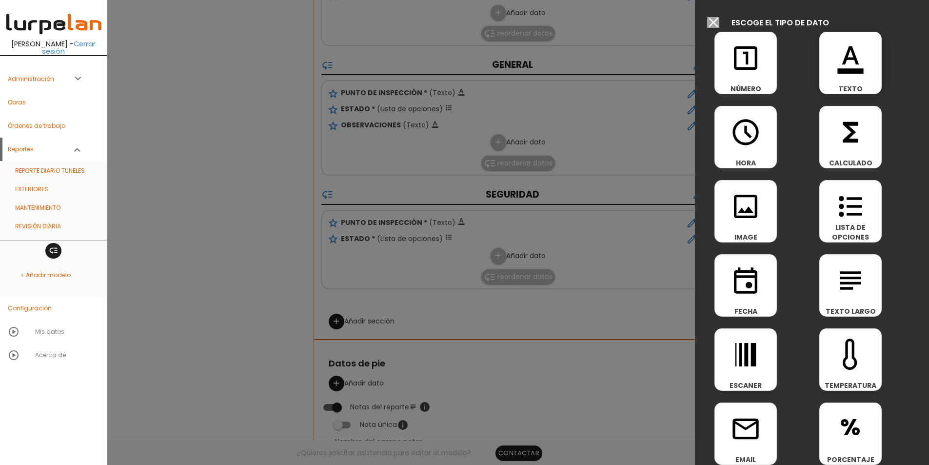
click at [851, 74] on icon "format_color_text" at bounding box center [850, 57] width 31 height 31
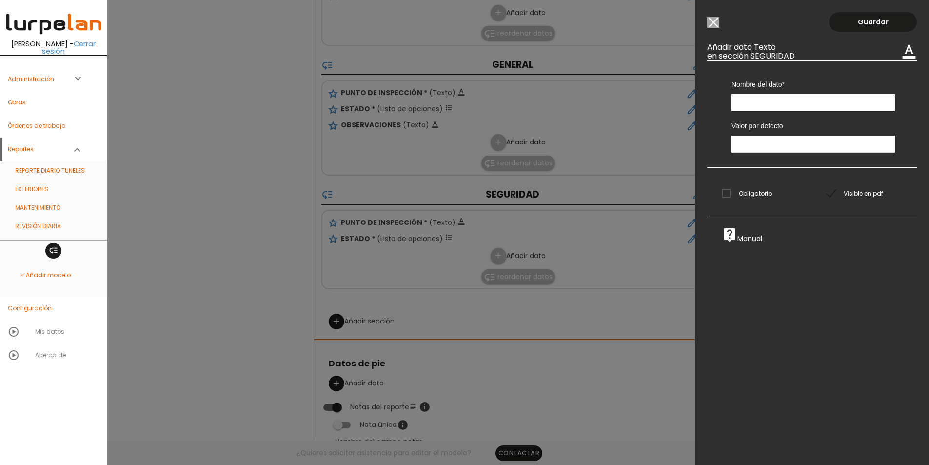
click at [813, 101] on input "text" at bounding box center [812, 102] width 163 height 17
type input "OBSERVACIONES"
click at [740, 192] on span "Obligatorio" at bounding box center [747, 193] width 50 height 12
click at [0, 0] on input "Obligatorio" at bounding box center [0, 0] width 0 height 0
click at [736, 194] on span "Obligatorio" at bounding box center [747, 193] width 50 height 12
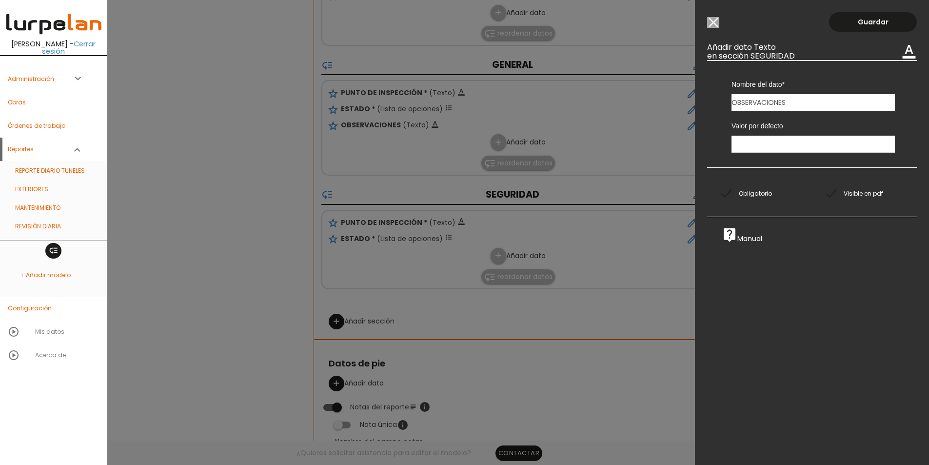
click at [0, 0] on input "Obligatorio" at bounding box center [0, 0] width 0 height 0
click at [864, 27] on link "Guardar" at bounding box center [873, 22] width 88 height 20
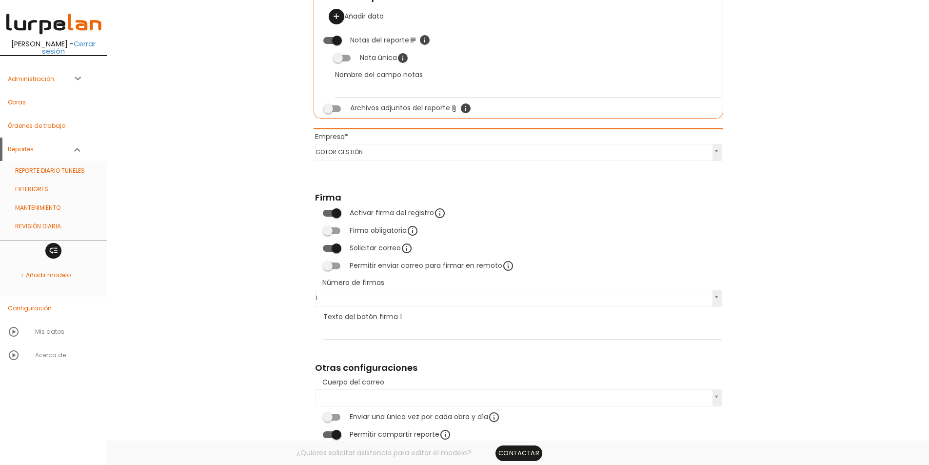
scroll to position [1066, 0]
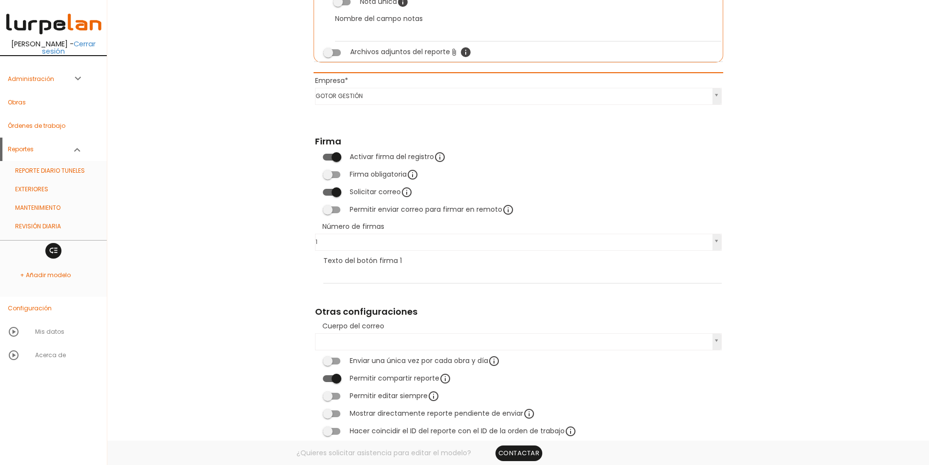
click at [332, 175] on span at bounding box center [332, 174] width 18 height 7
click at [315, 171] on input "checkbox" at bounding box center [315, 171] width 0 height 0
click at [329, 191] on span at bounding box center [332, 192] width 18 height 7
click at [315, 189] on input "checkbox" at bounding box center [315, 189] width 0 height 0
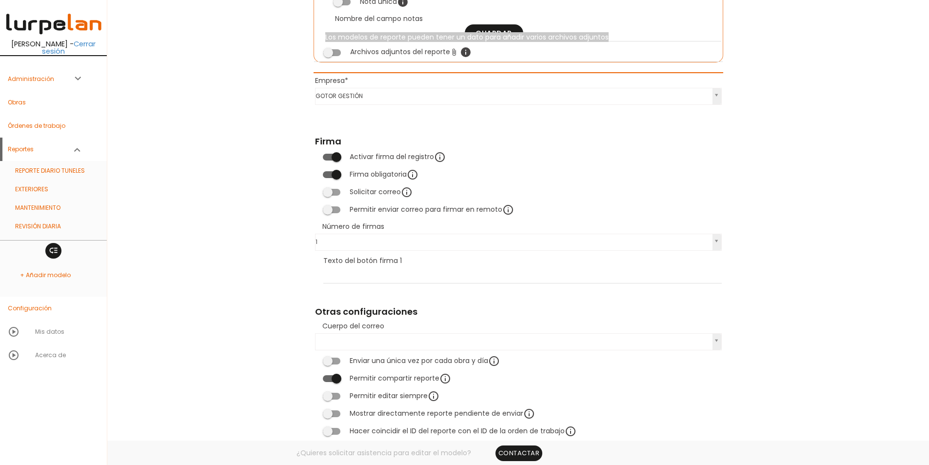
click at [483, 38] on div "Los modelos de reporte pueden tener un dato para añadir varios archivos adjuntos" at bounding box center [466, 37] width 283 height 10
click at [492, 36] on link "Guardar" at bounding box center [494, 33] width 59 height 18
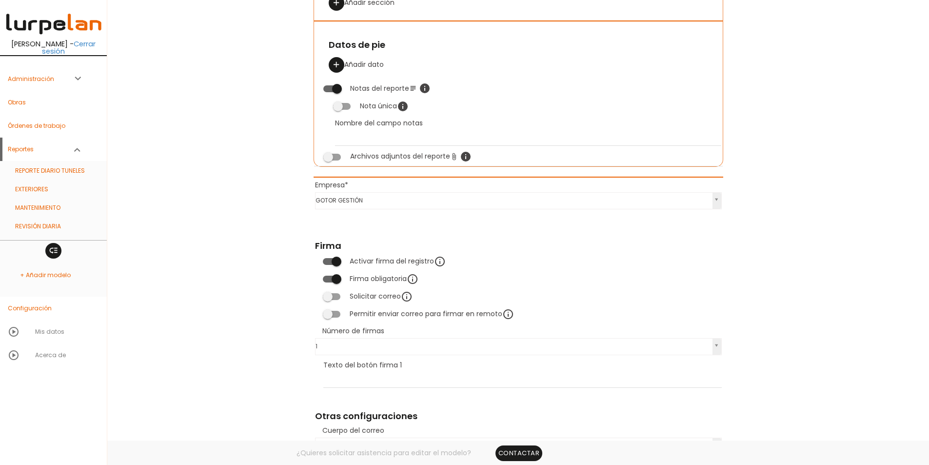
scroll to position [971, 0]
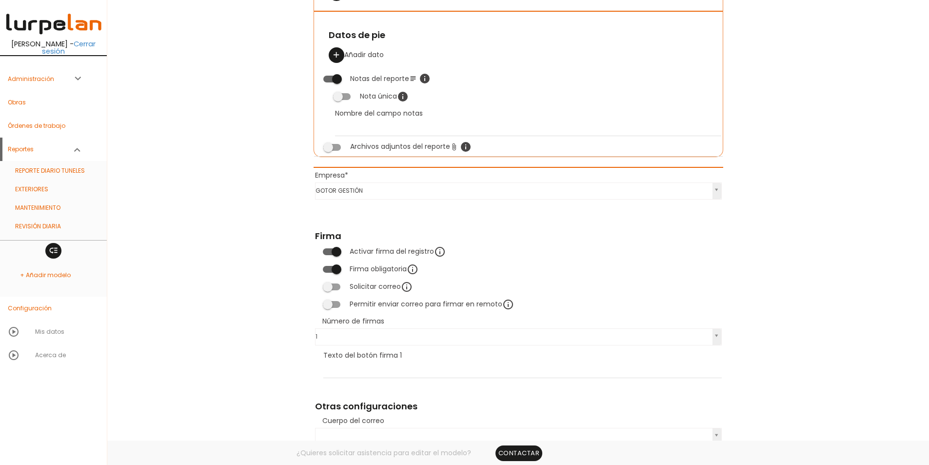
click at [331, 81] on span at bounding box center [332, 79] width 18 height 7
click at [315, 76] on input "checkbox" at bounding box center [315, 76] width 0 height 0
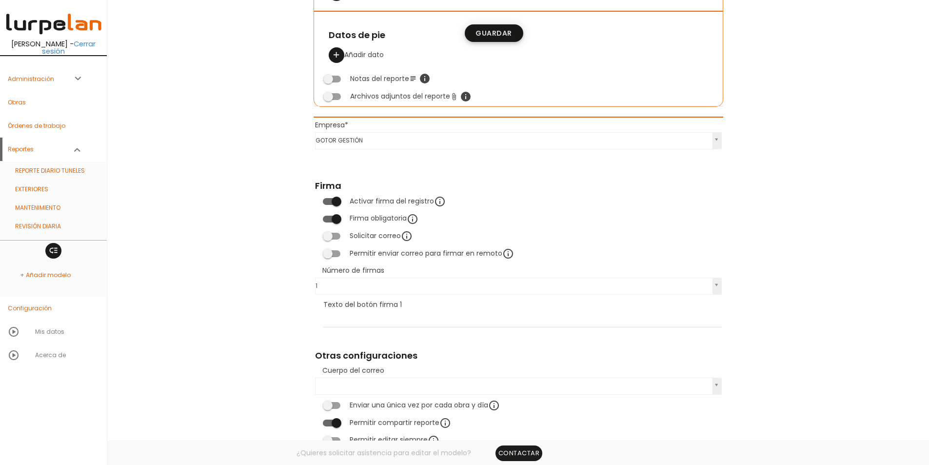
click at [505, 36] on link "Guardar" at bounding box center [494, 33] width 59 height 18
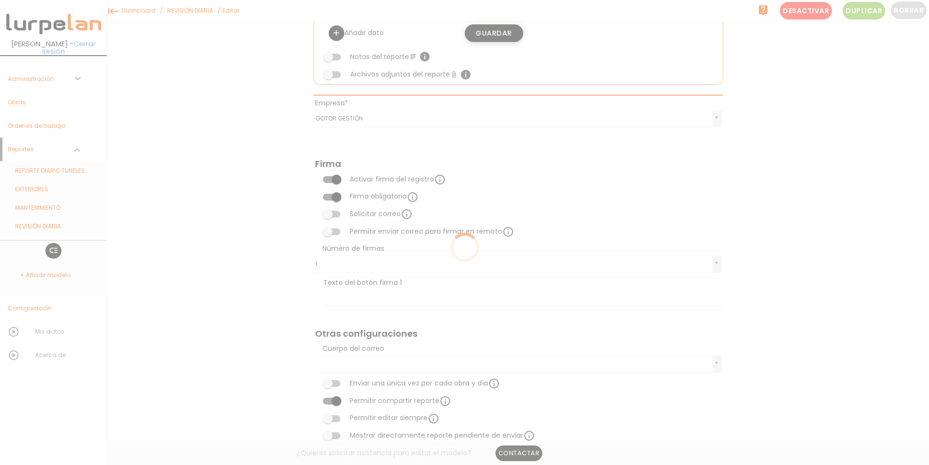
scroll to position [86, 0]
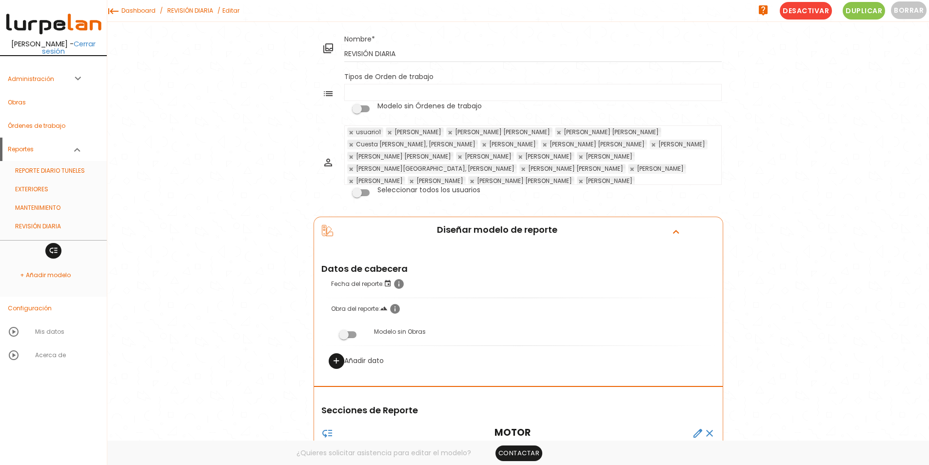
click at [359, 107] on span at bounding box center [361, 108] width 18 height 7
click at [344, 105] on input "checkbox" at bounding box center [344, 105] width 0 height 0
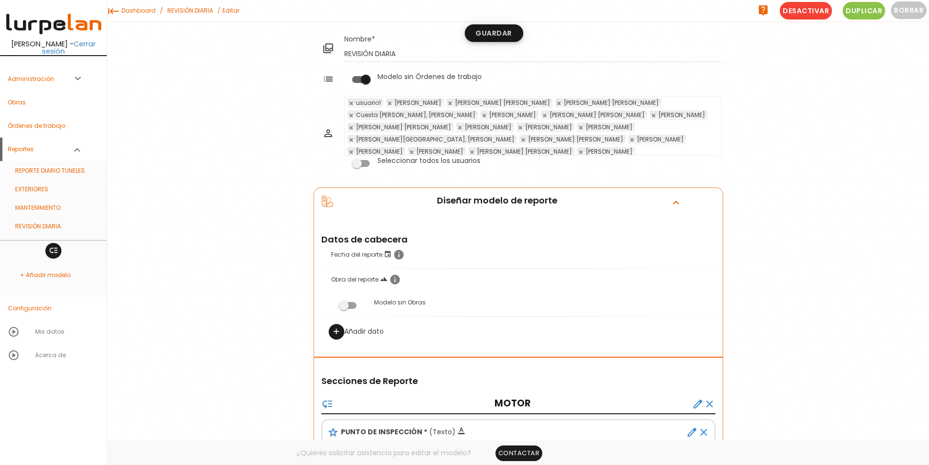
click at [508, 35] on link "Guardar" at bounding box center [494, 33] width 59 height 18
click at [189, 7] on link "REVISIÓN DIARIA" at bounding box center [190, 10] width 51 height 21
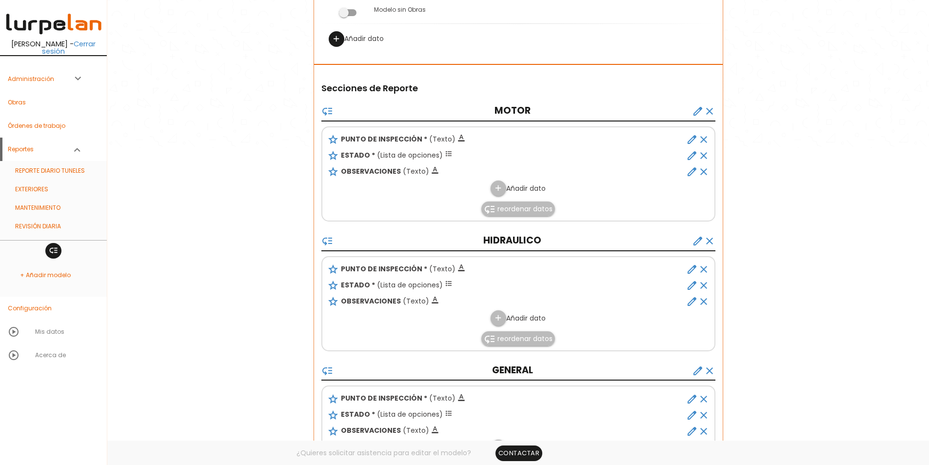
click at [699, 110] on icon "create" at bounding box center [698, 111] width 12 height 12
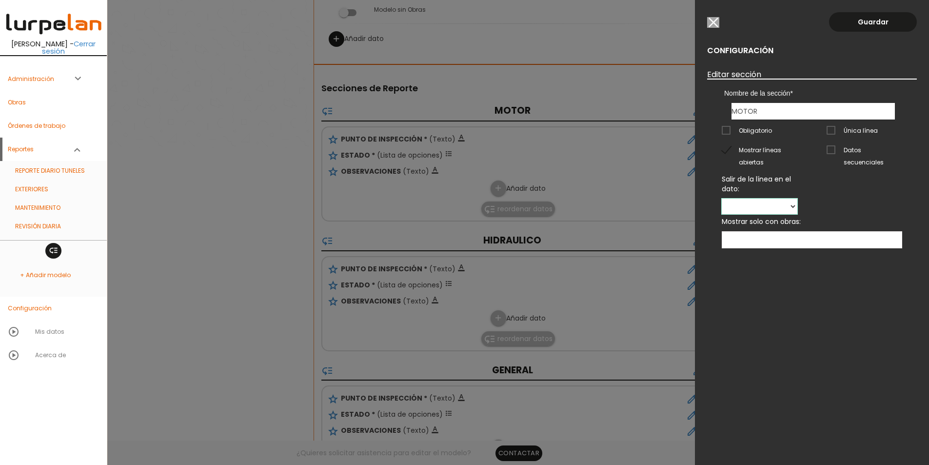
click at [797, 198] on select "PUNTO DE INSPECCIÓN ESTADO OBSERVACIONES" at bounding box center [760, 206] width 76 height 16
select select "865"
click at [797, 198] on select "PUNTO DE INSPECCIÓN ESTADO OBSERVACIONES" at bounding box center [760, 206] width 76 height 16
click at [886, 21] on link "Guardar" at bounding box center [873, 22] width 88 height 20
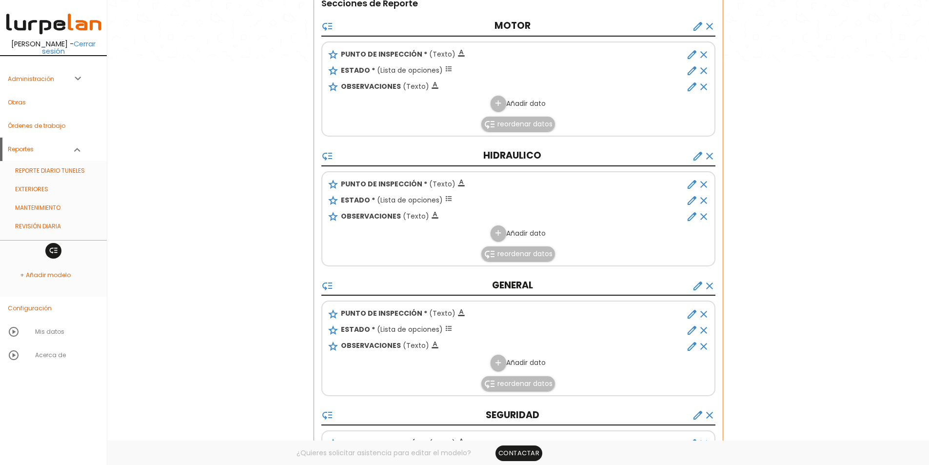
scroll to position [399, 0]
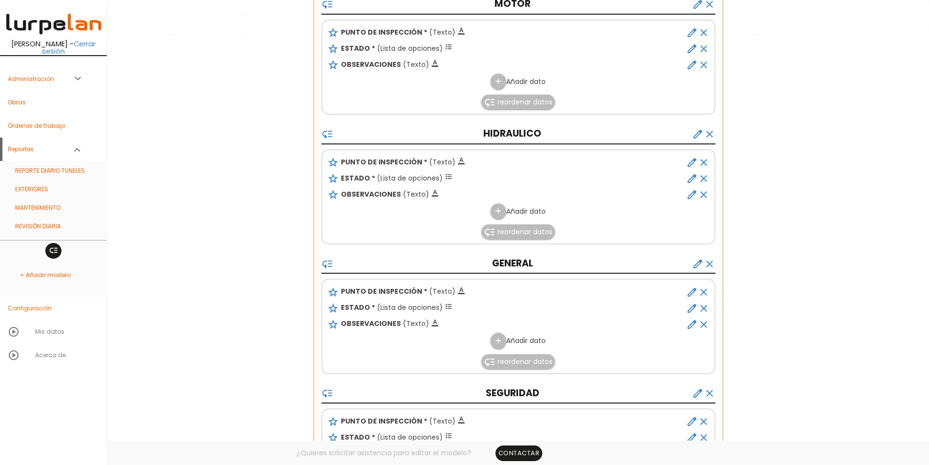
click at [695, 128] on icon "create" at bounding box center [698, 134] width 12 height 12
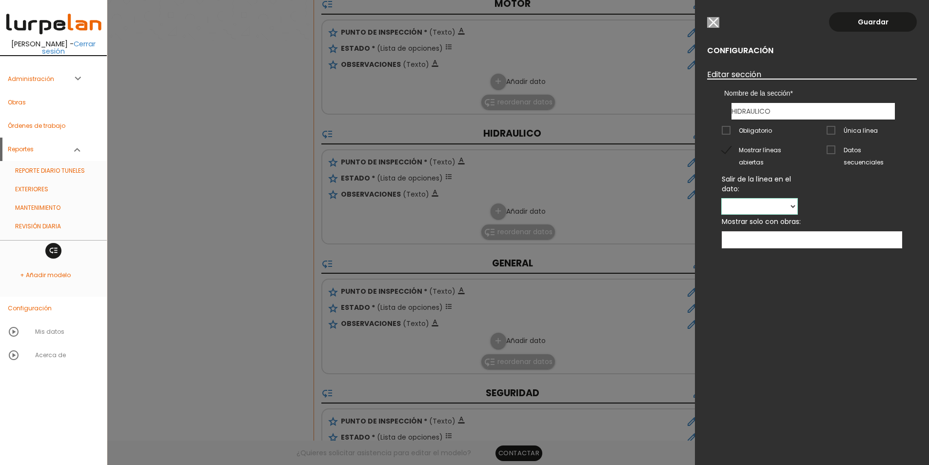
click at [797, 198] on select "PUNTO DE INSPECCIÓN ESTADO OBSERVACIONES" at bounding box center [760, 206] width 76 height 16
select select "868"
click at [797, 198] on select "PUNTO DE INSPECCIÓN ESTADO OBSERVACIONES" at bounding box center [760, 206] width 76 height 16
click at [867, 21] on link "Guardar" at bounding box center [873, 22] width 88 height 20
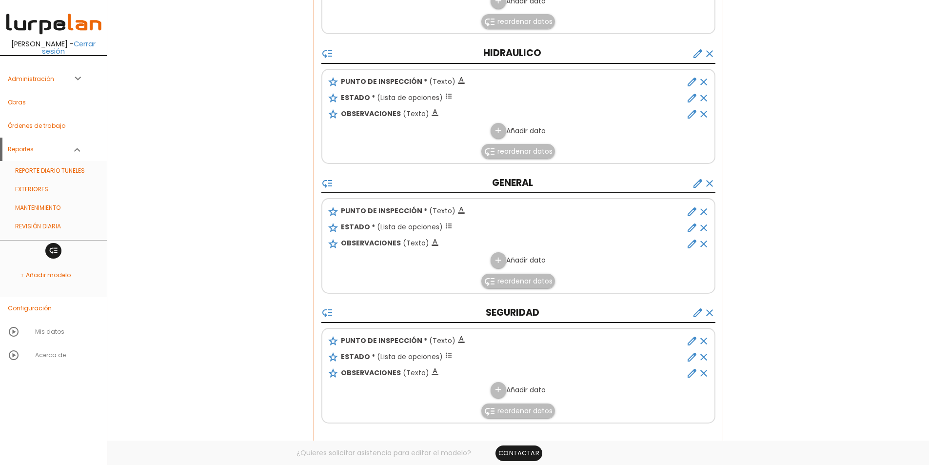
scroll to position [481, 0]
click at [699, 183] on icon "create" at bounding box center [698, 183] width 12 height 12
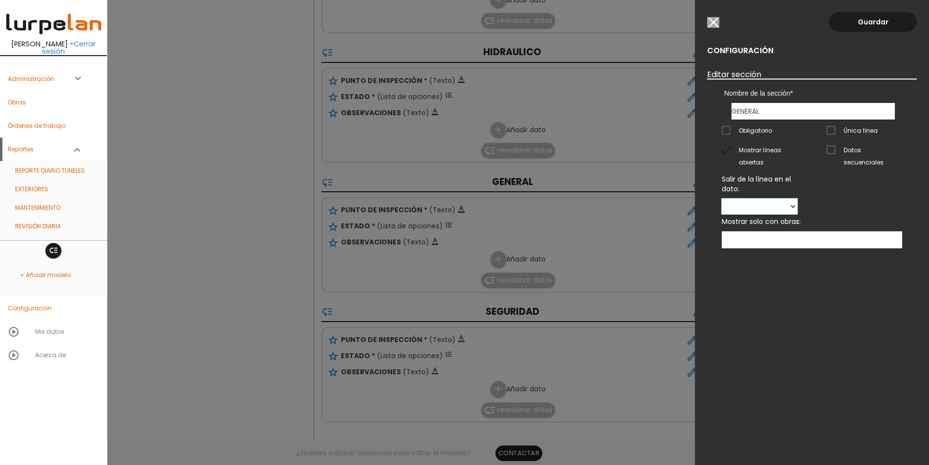
click at [797, 198] on select "PUNTO DE INSPECCIÓN ESTADO OBSERVACIONES" at bounding box center [760, 206] width 76 height 16
select select "871"
click at [797, 198] on select "PUNTO DE INSPECCIÓN ESTADO OBSERVACIONES" at bounding box center [760, 206] width 76 height 16
click at [880, 35] on div "Guardar Configuración Editar sección Nombre de la sección MOTOR HIDRAULICO GENE…" at bounding box center [812, 232] width 234 height 465
click at [881, 25] on link "Guardar" at bounding box center [873, 22] width 88 height 20
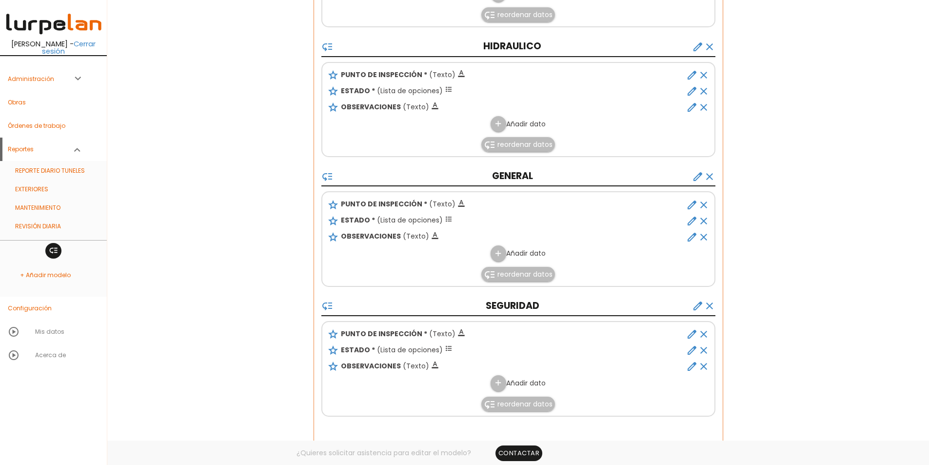
scroll to position [513, 0]
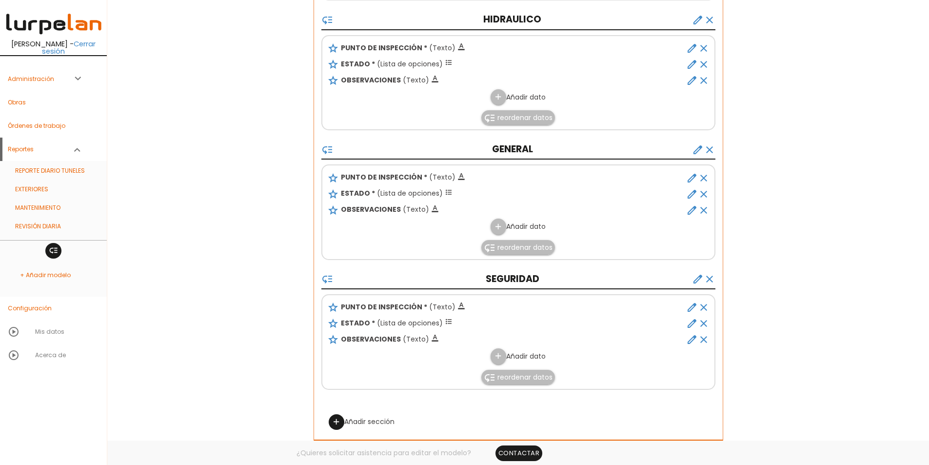
click at [697, 279] on icon "create" at bounding box center [698, 279] width 12 height 12
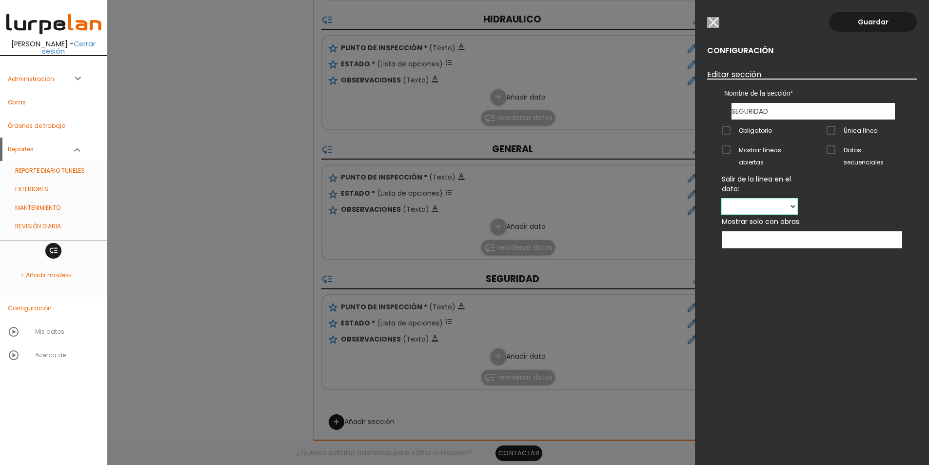
click at [797, 198] on select "PUNTO DE INSPECCIÓN ESTADO OBSERVACIONES" at bounding box center [760, 206] width 76 height 16
select select "874"
click at [797, 198] on select "PUNTO DE INSPECCIÓN ESTADO OBSERVACIONES" at bounding box center [760, 206] width 76 height 16
click at [876, 20] on link "Guardar" at bounding box center [873, 22] width 88 height 20
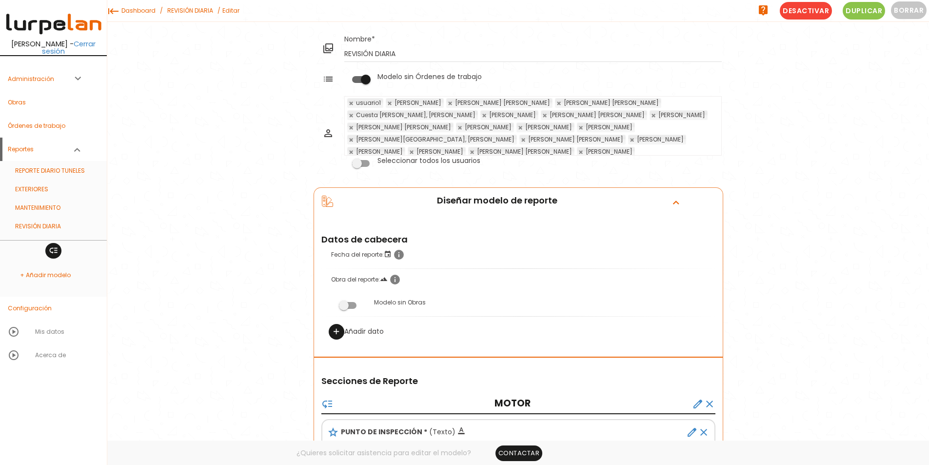
click at [188, 8] on link "REVISIÓN DIARIA" at bounding box center [190, 10] width 51 height 21
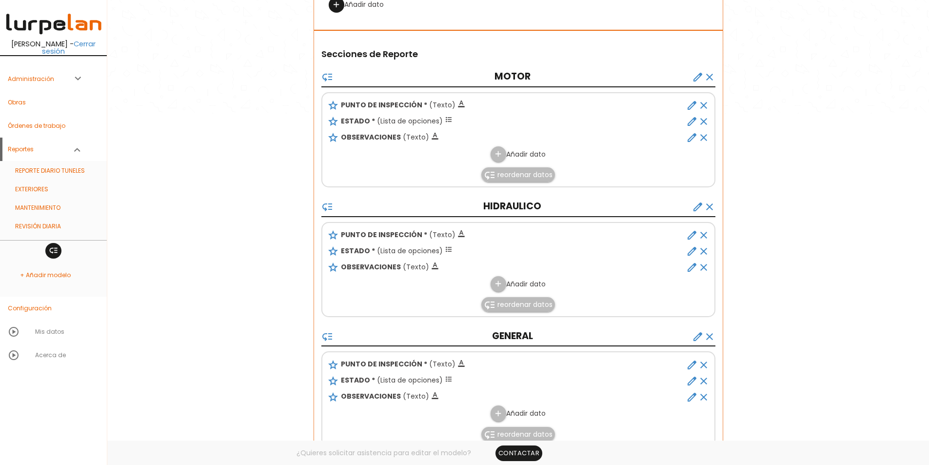
scroll to position [341, 0]
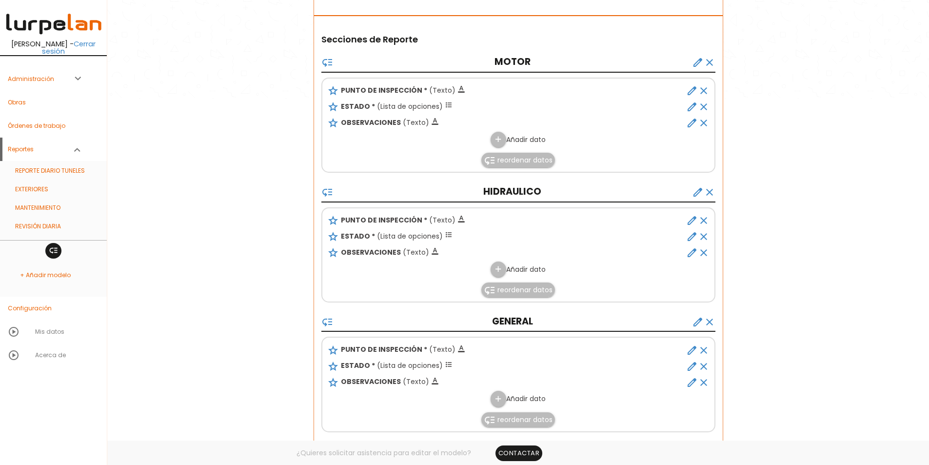
click at [694, 66] on icon "create" at bounding box center [698, 63] width 12 height 12
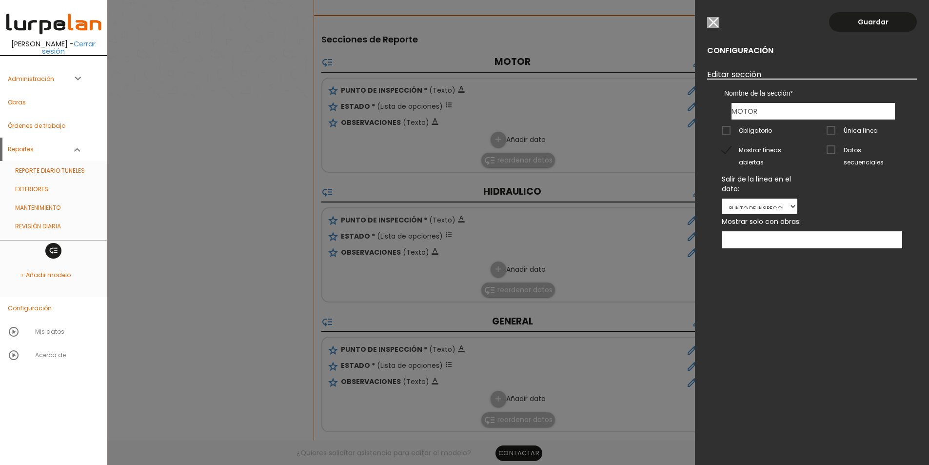
click at [711, 20] on input "button" at bounding box center [713, 22] width 12 height 11
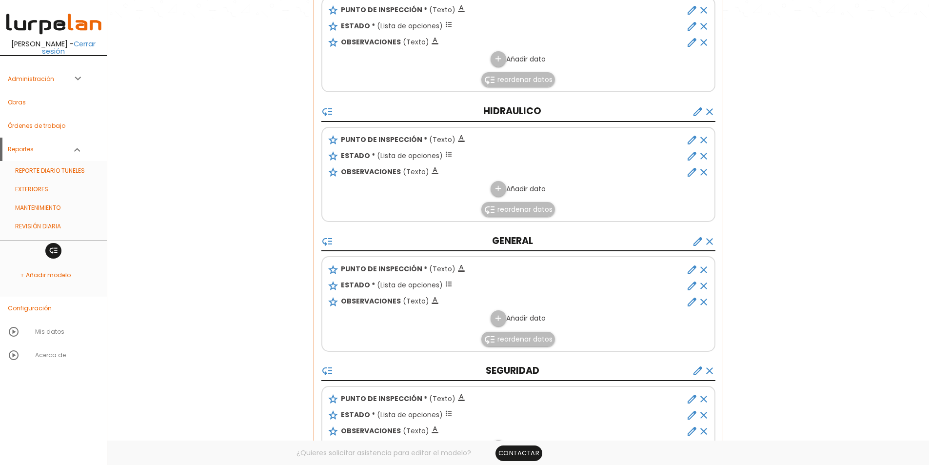
scroll to position [439, 0]
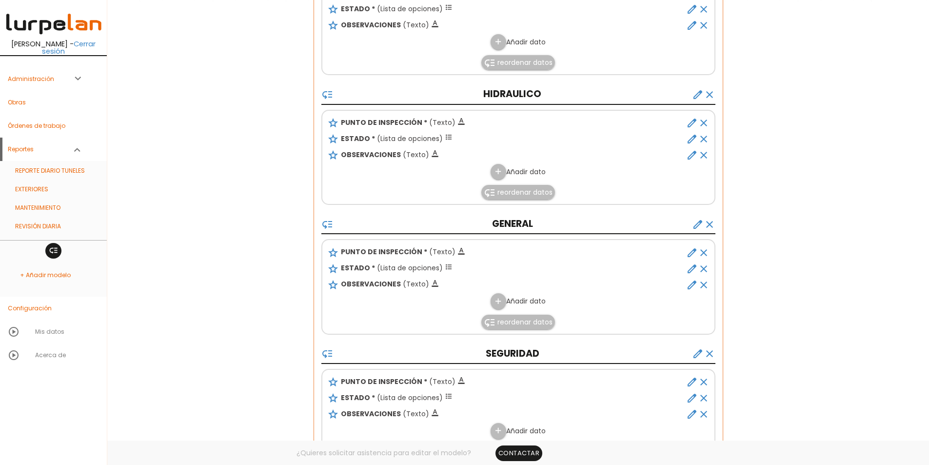
click at [693, 95] on icon "create" at bounding box center [698, 95] width 12 height 12
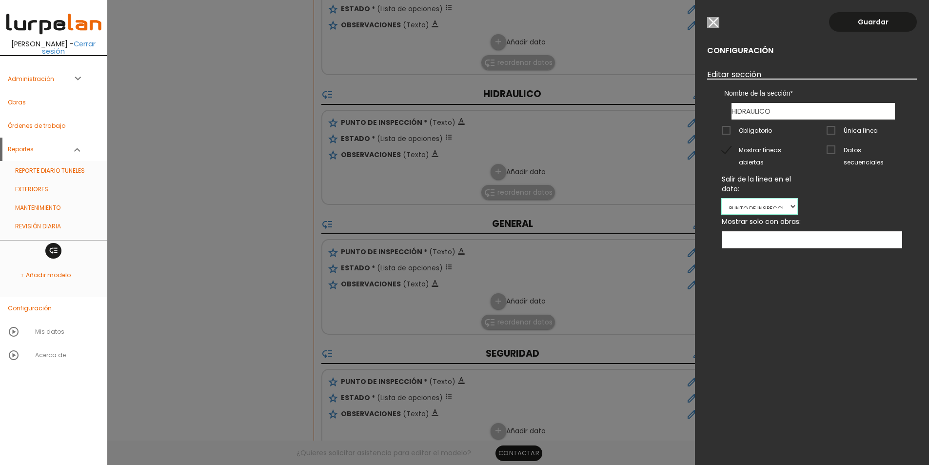
click at [797, 198] on select "PUNTO DE INSPECCIÓN ESTADO OBSERVACIONES" at bounding box center [760, 206] width 76 height 16
select select
click at [797, 198] on select "PUNTO DE INSPECCIÓN ESTADO OBSERVACIONES" at bounding box center [760, 206] width 76 height 16
click at [873, 29] on link "Guardar" at bounding box center [873, 22] width 88 height 20
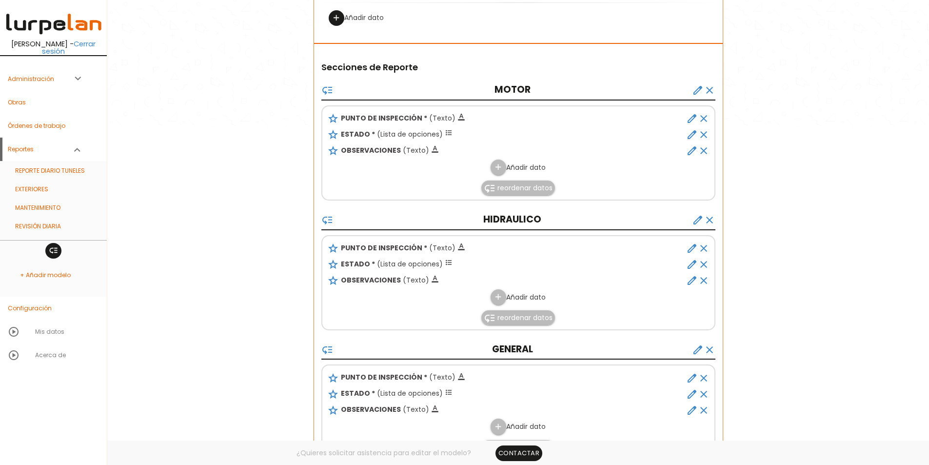
scroll to position [506, 0]
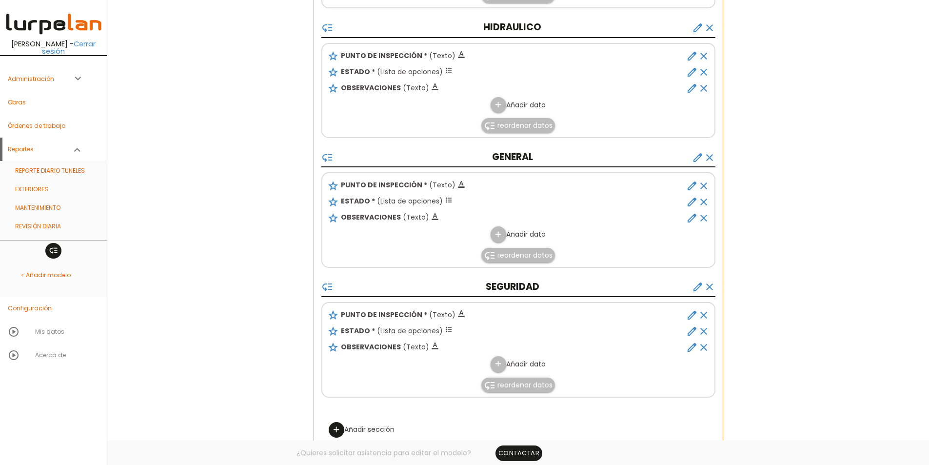
click at [699, 158] on icon "create" at bounding box center [698, 158] width 12 height 12
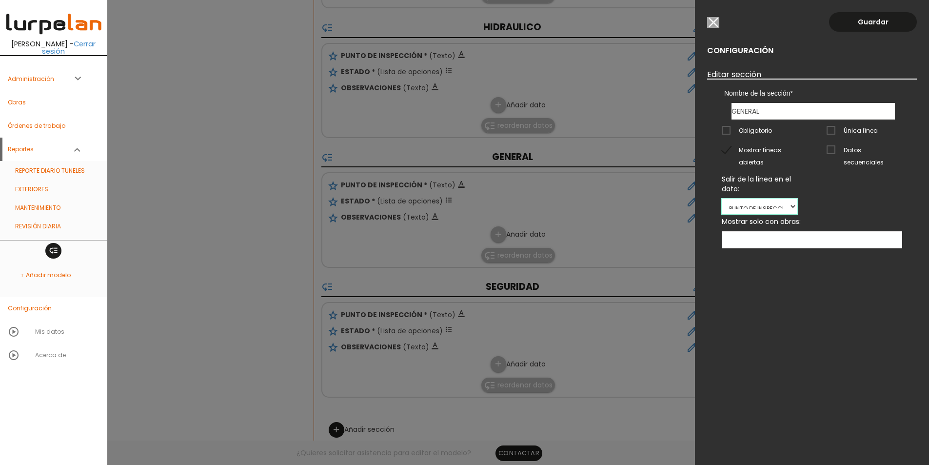
click at [797, 198] on select "PUNTO DE INSPECCIÓN ESTADO OBSERVACIONES" at bounding box center [760, 206] width 76 height 16
select select
click at [797, 198] on select "PUNTO DE INSPECCIÓN ESTADO OBSERVACIONES" at bounding box center [760, 206] width 76 height 16
click at [876, 13] on link "Guardar" at bounding box center [873, 22] width 88 height 20
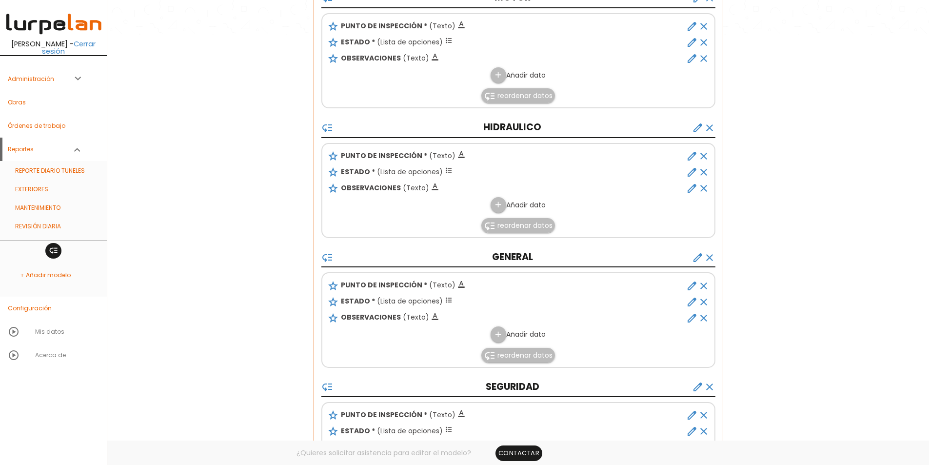
scroll to position [454, 0]
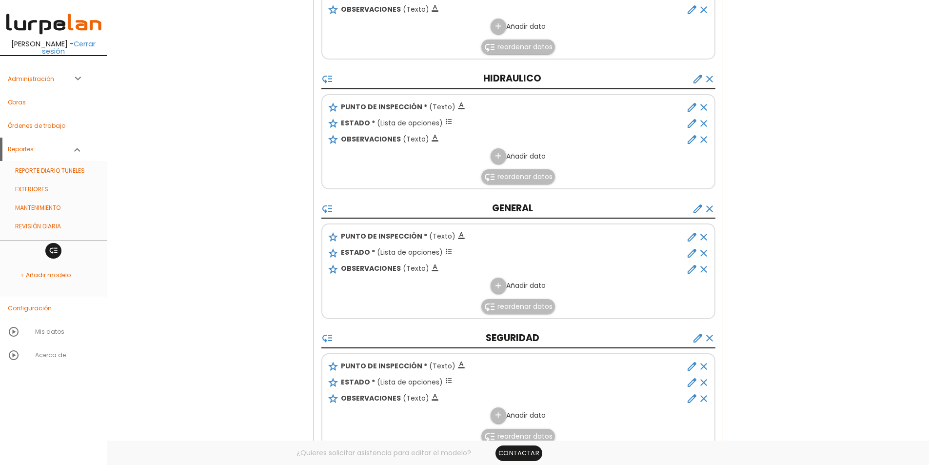
click at [693, 209] on icon "create" at bounding box center [698, 209] width 12 height 12
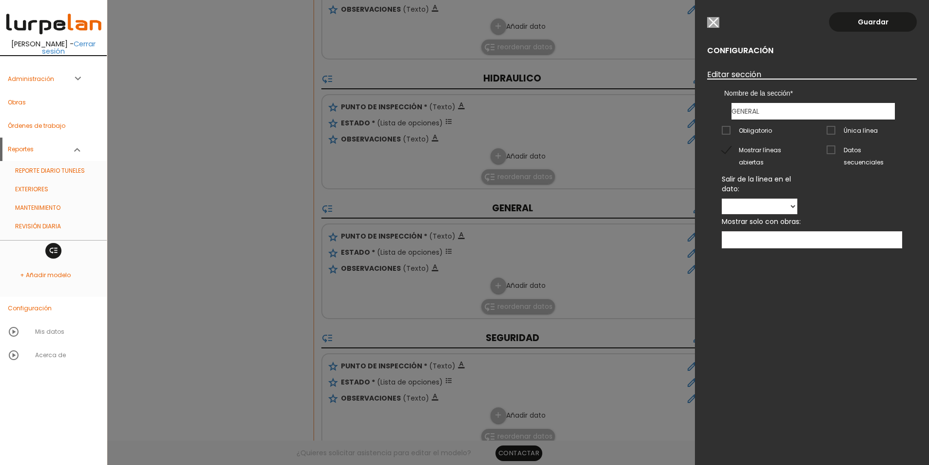
click at [721, 22] on div "Guardar Configuración Editar sección Nombre de la sección MOTOR HIDRAULICO GENE…" at bounding box center [812, 232] width 234 height 465
click at [715, 23] on input "button" at bounding box center [713, 22] width 12 height 11
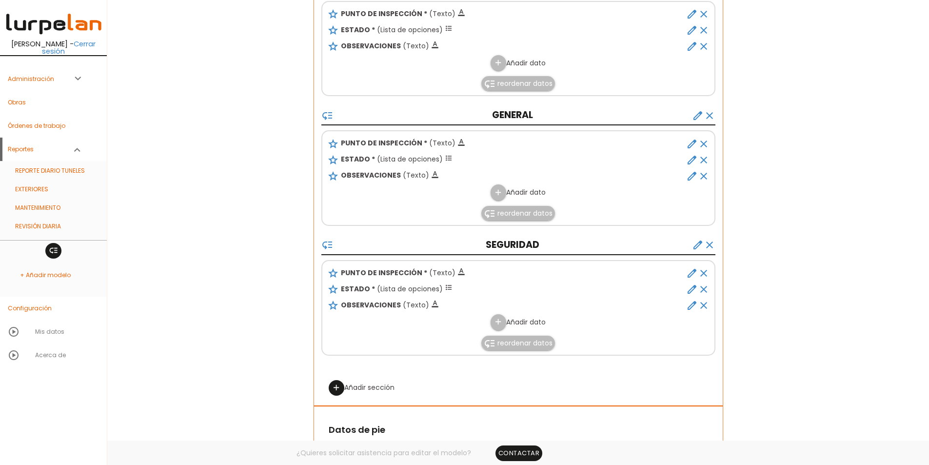
scroll to position [552, 0]
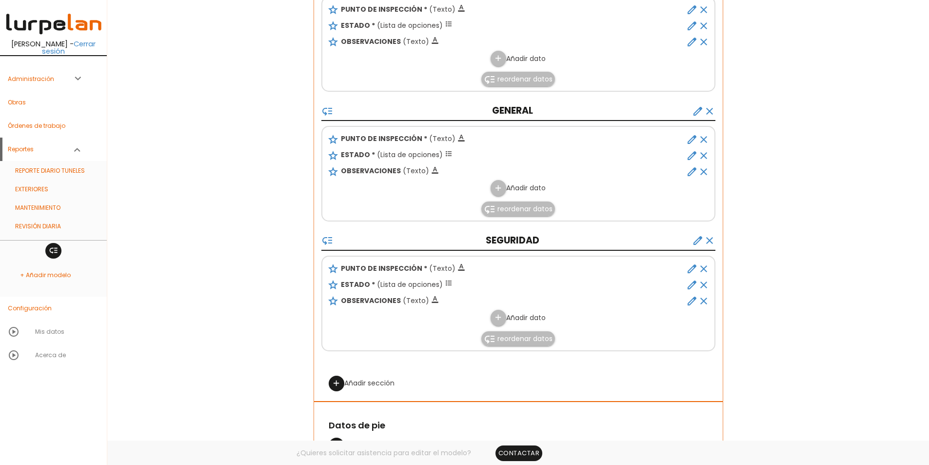
click at [698, 240] on icon "create" at bounding box center [698, 241] width 12 height 12
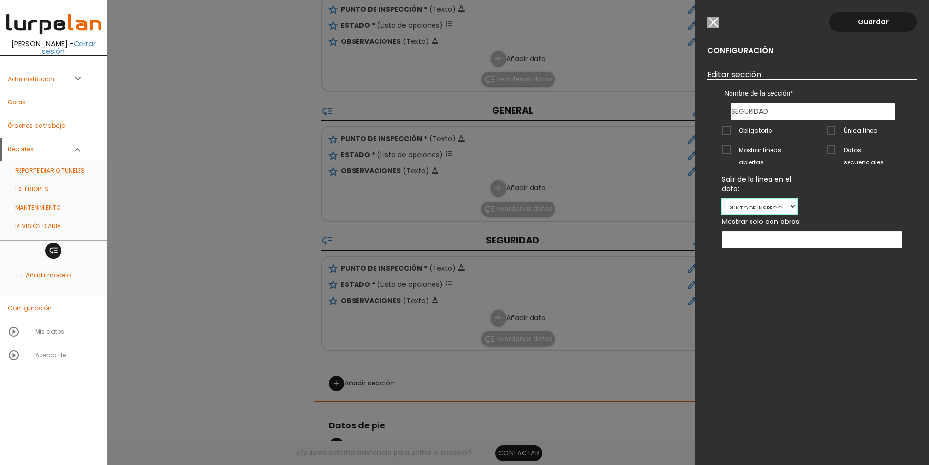
drag, startPoint x: 858, startPoint y: 190, endPoint x: 858, endPoint y: 198, distance: 8.3
click at [797, 198] on select "PUNTO DE INSPECCIÓN ESTADO OBSERVACIONES" at bounding box center [760, 206] width 76 height 16
select select
click at [797, 198] on select "PUNTO DE INSPECCIÓN ESTADO OBSERVACIONES" at bounding box center [760, 206] width 76 height 16
click at [860, 18] on link "Guardar" at bounding box center [873, 22] width 88 height 20
